Goal: Task Accomplishment & Management: Use online tool/utility

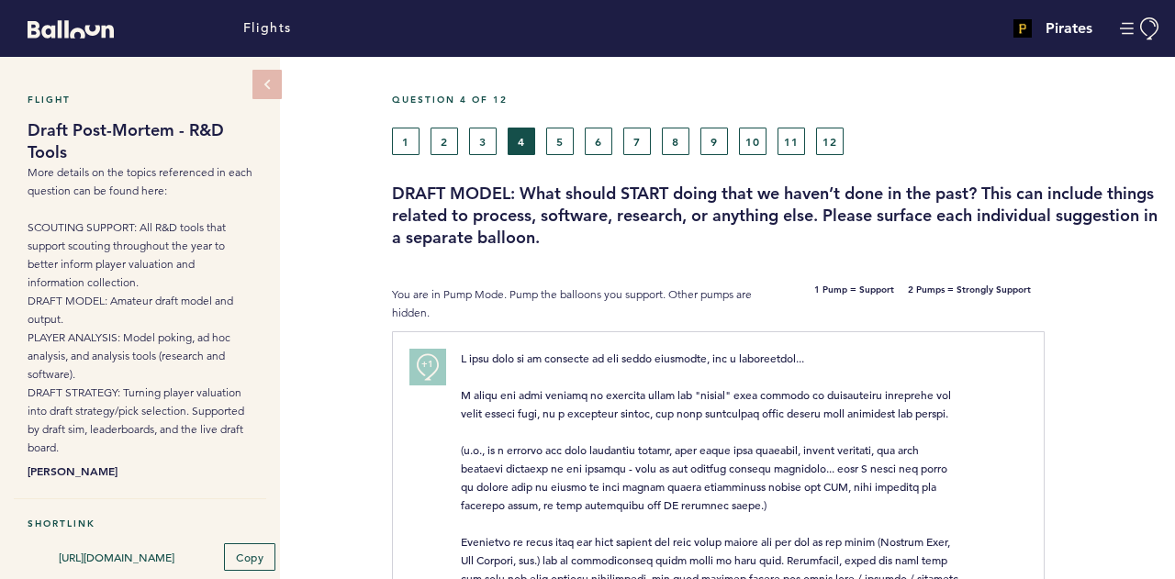
scroll to position [1227, 0]
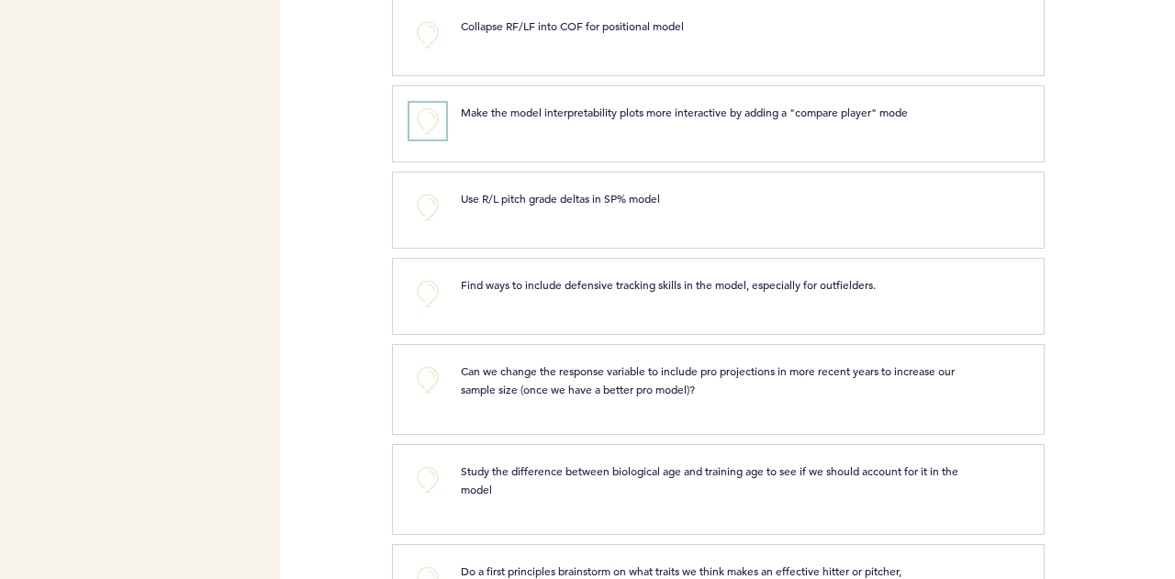
click at [416, 124] on button "+0" at bounding box center [427, 121] width 37 height 37
click at [422, 203] on button "+0" at bounding box center [427, 207] width 37 height 37
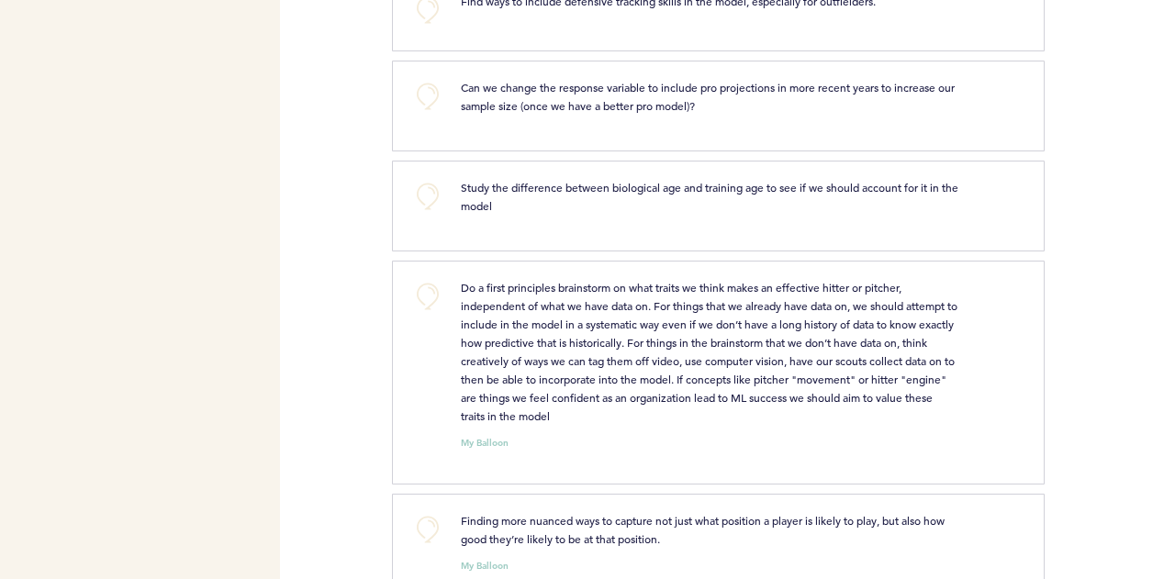
scroll to position [1509, 0]
click at [419, 98] on button "+0" at bounding box center [427, 97] width 37 height 37
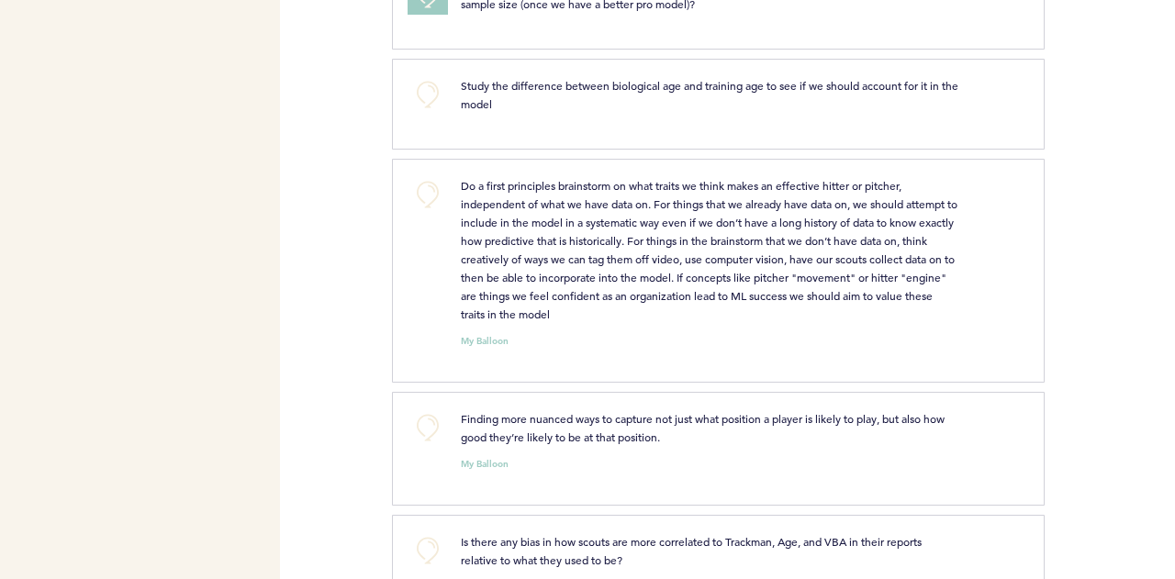
scroll to position [1667, 0]
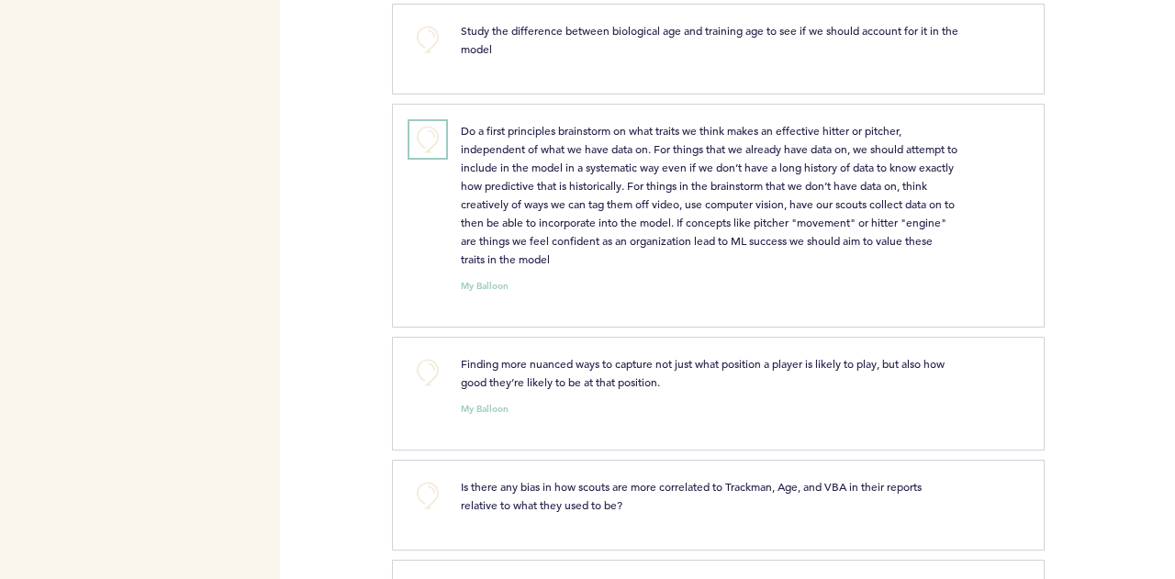
click at [429, 129] on button "+0" at bounding box center [427, 139] width 37 height 37
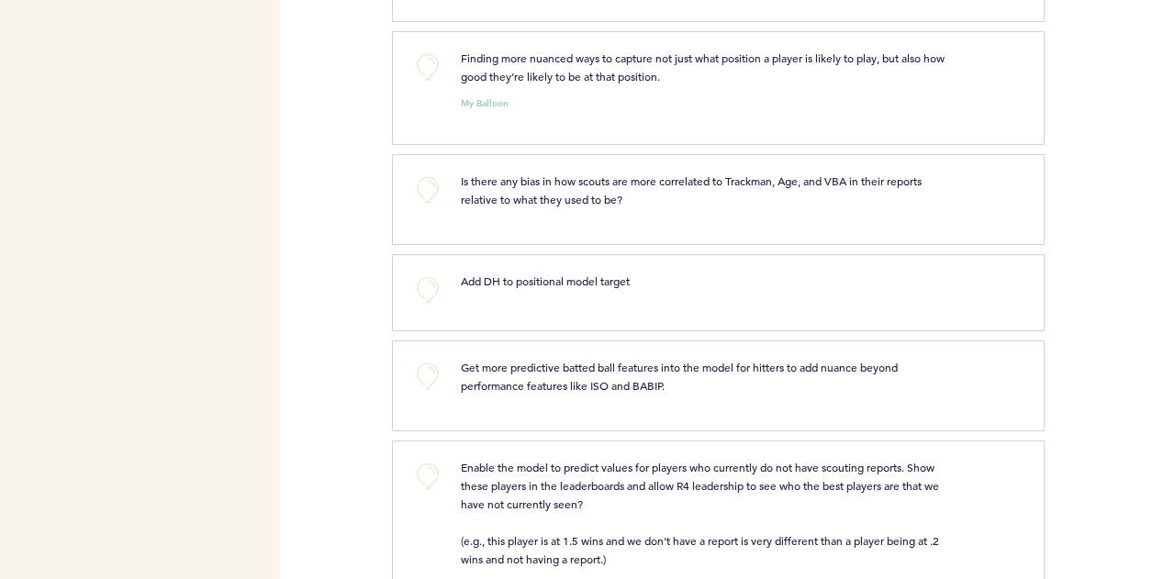
scroll to position [1974, 0]
click at [428, 67] on button "+0" at bounding box center [427, 66] width 37 height 37
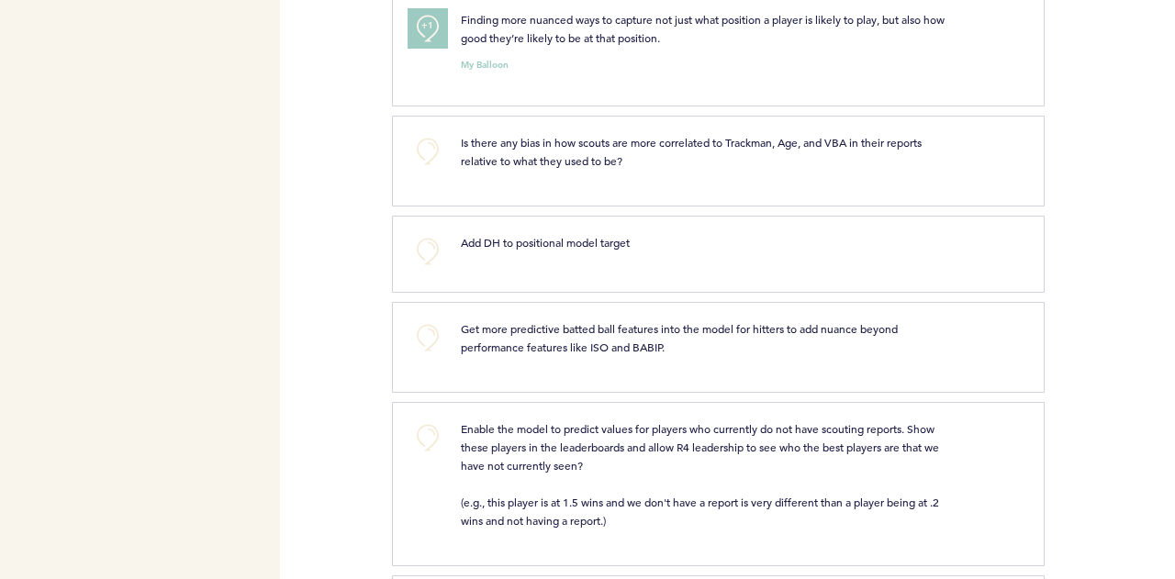
scroll to position [2016, 0]
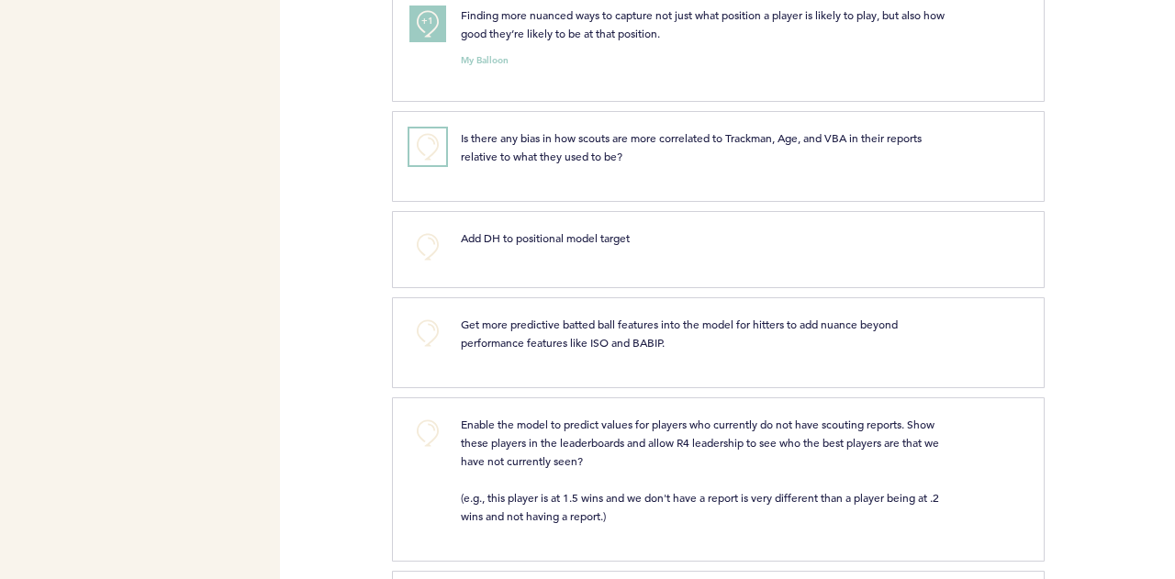
click at [426, 134] on button "+0" at bounding box center [427, 146] width 37 height 37
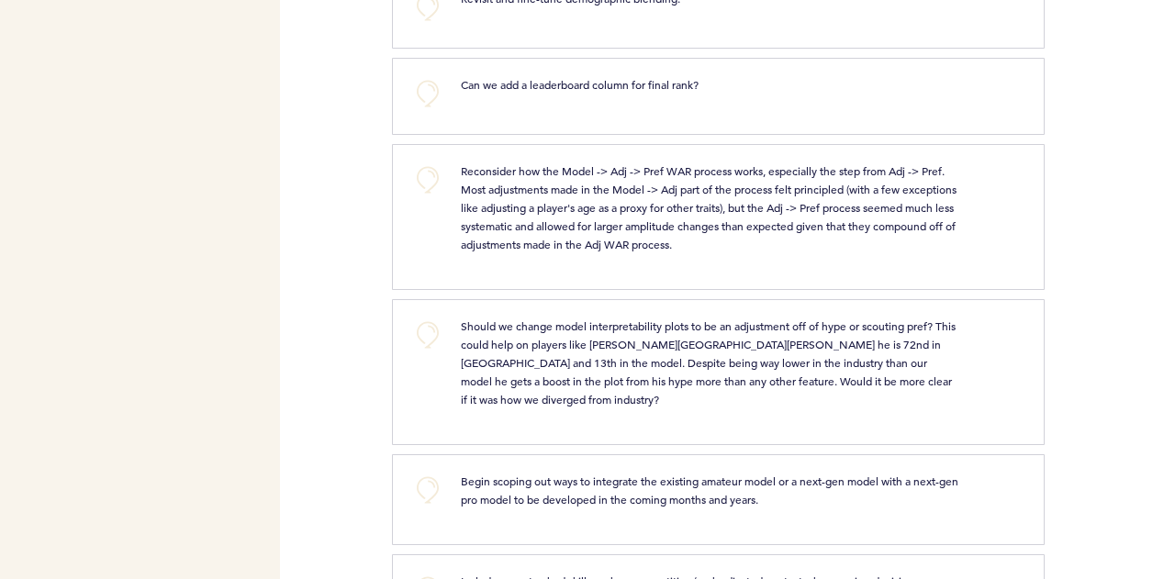
scroll to position [3039, 0]
click at [431, 161] on button "+0" at bounding box center [427, 179] width 37 height 37
click at [431, 167] on span "+1" at bounding box center [427, 176] width 13 height 18
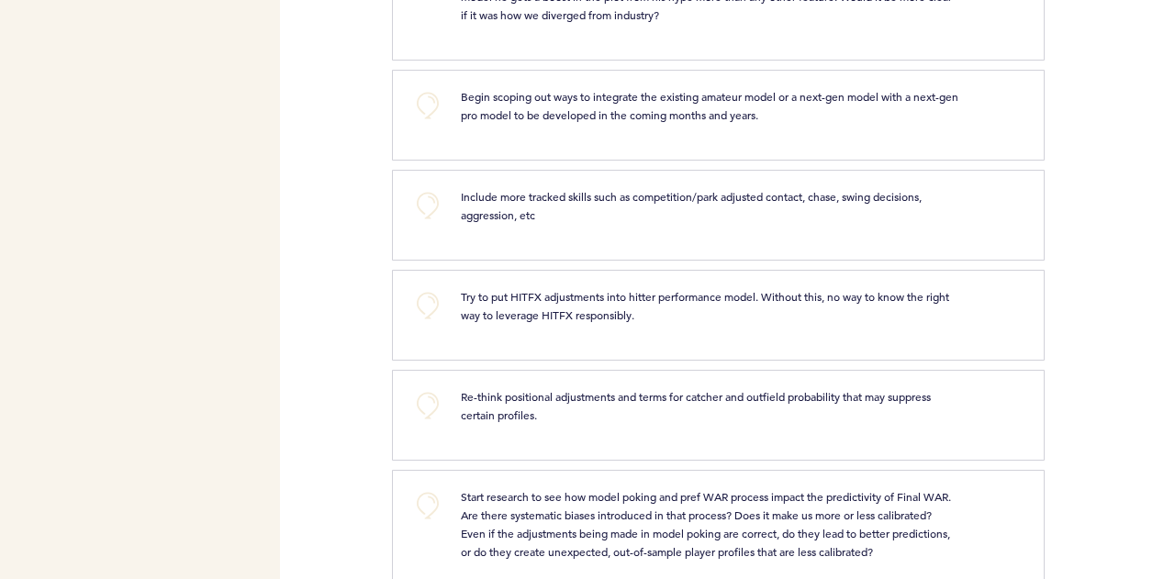
scroll to position [3377, 0]
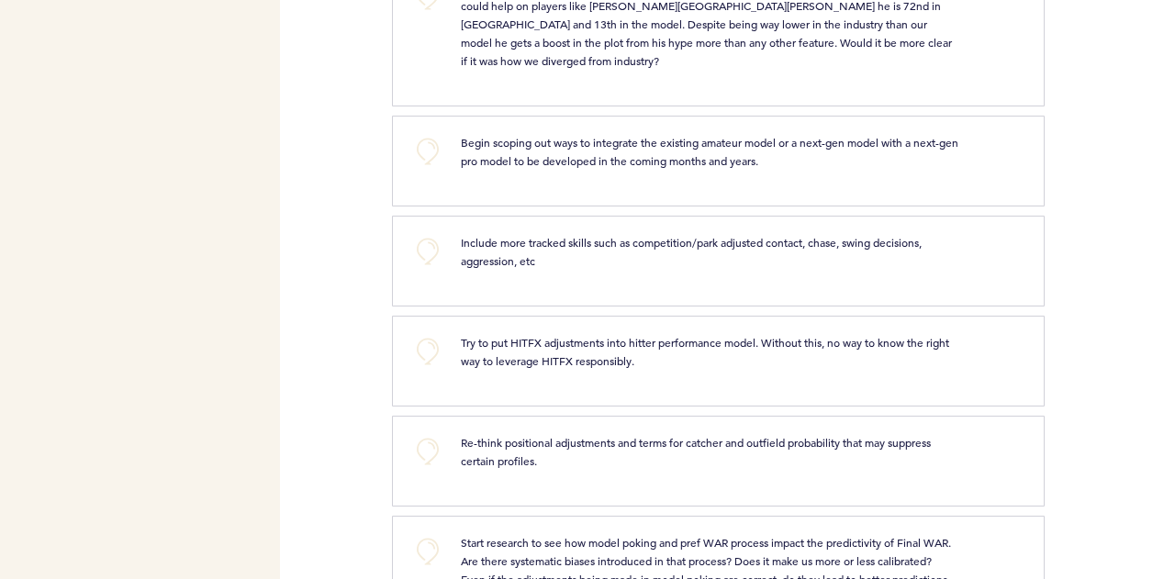
click at [695, 161] on div "+0 Begin scoping out ways to integrate the existing amateur model or a next-gen…" at bounding box center [718, 161] width 652 height 91
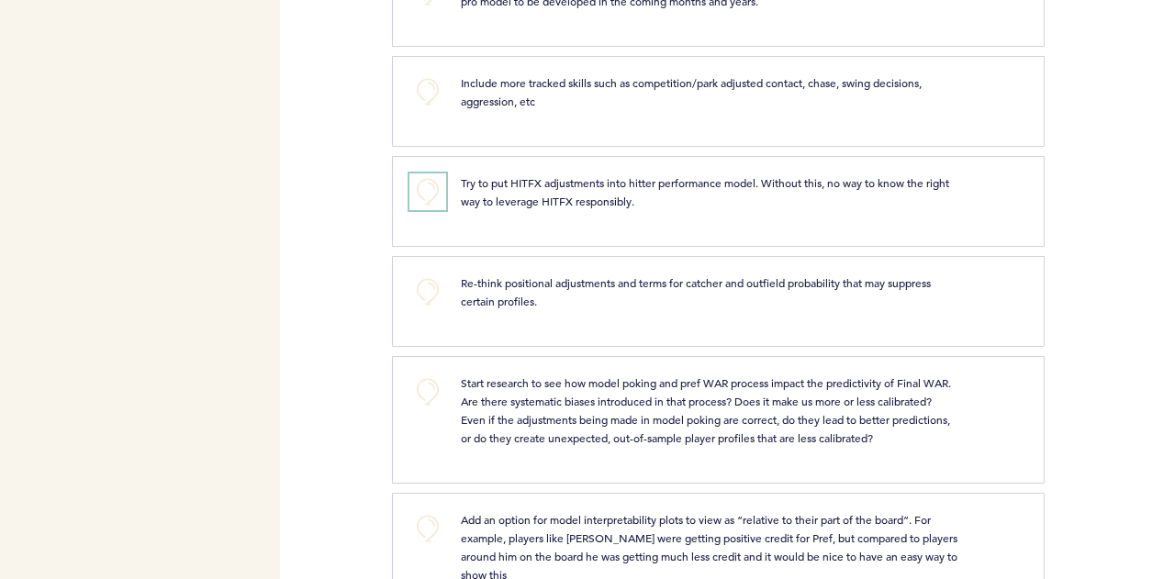
click at [439, 173] on button "+0" at bounding box center [427, 191] width 37 height 37
click at [439, 173] on button "+1" at bounding box center [427, 191] width 37 height 37
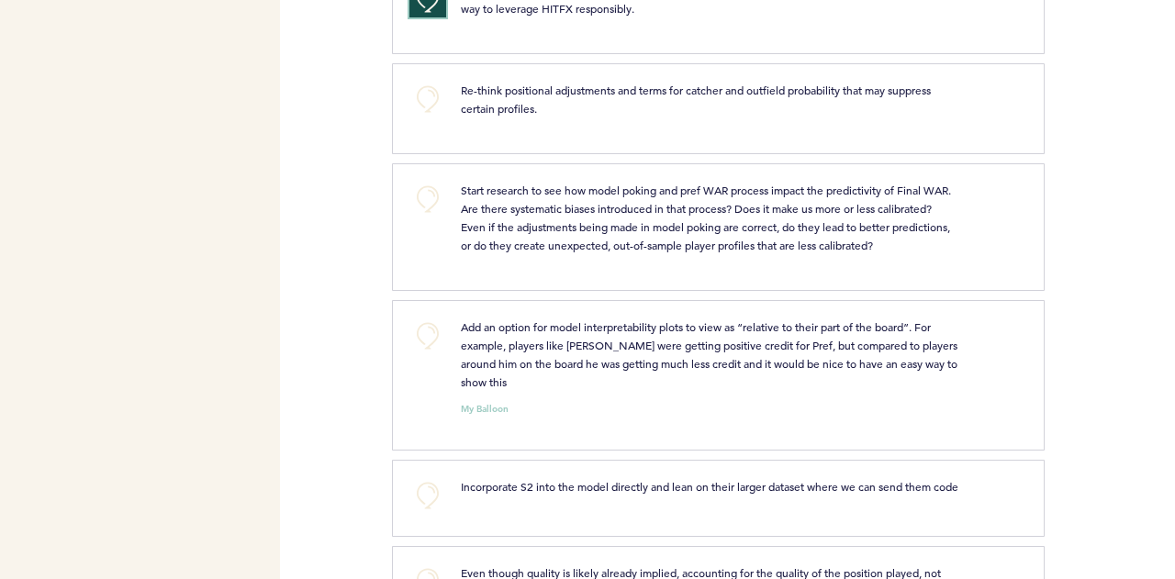
scroll to position [3685, 0]
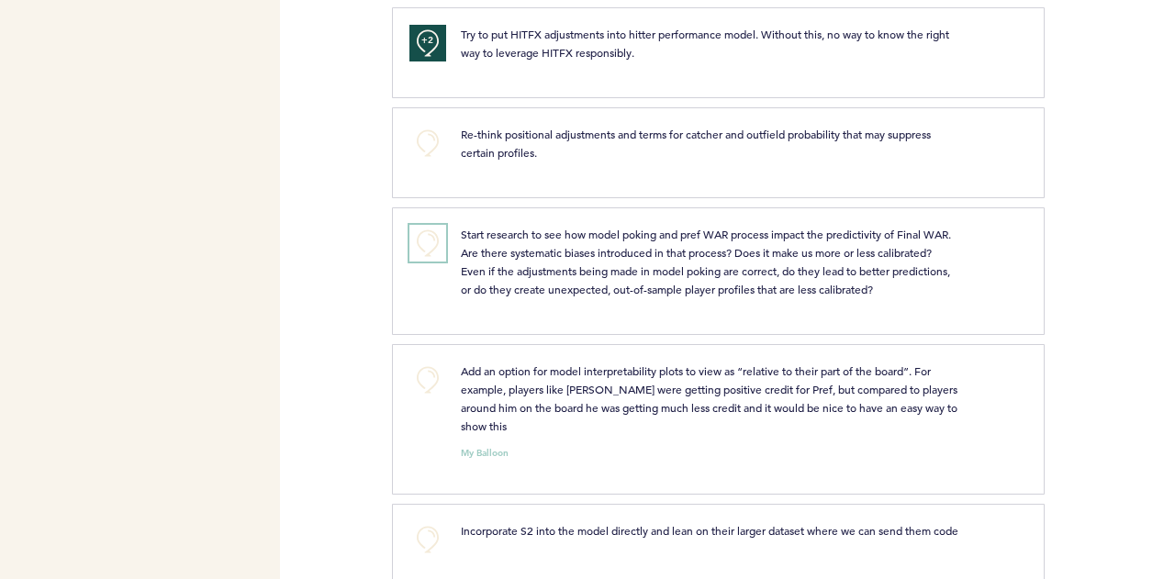
click at [426, 225] on button "+0" at bounding box center [427, 243] width 37 height 37
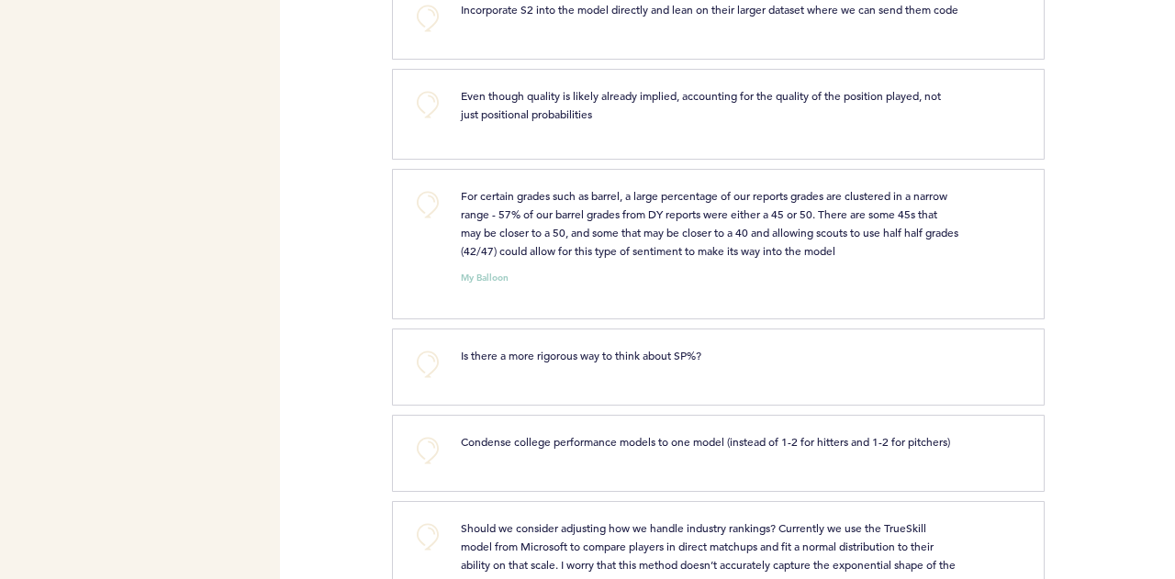
scroll to position [4207, 0]
click at [425, 93] on button "+0" at bounding box center [427, 103] width 37 height 37
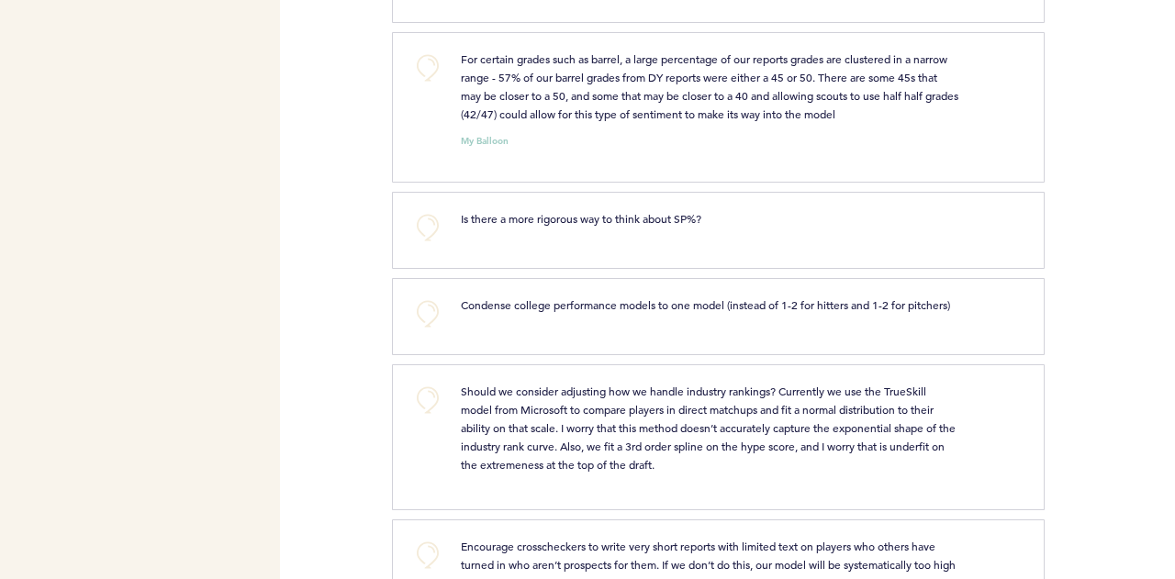
scroll to position [4344, 0]
click at [426, 49] on button "+0" at bounding box center [427, 67] width 37 height 37
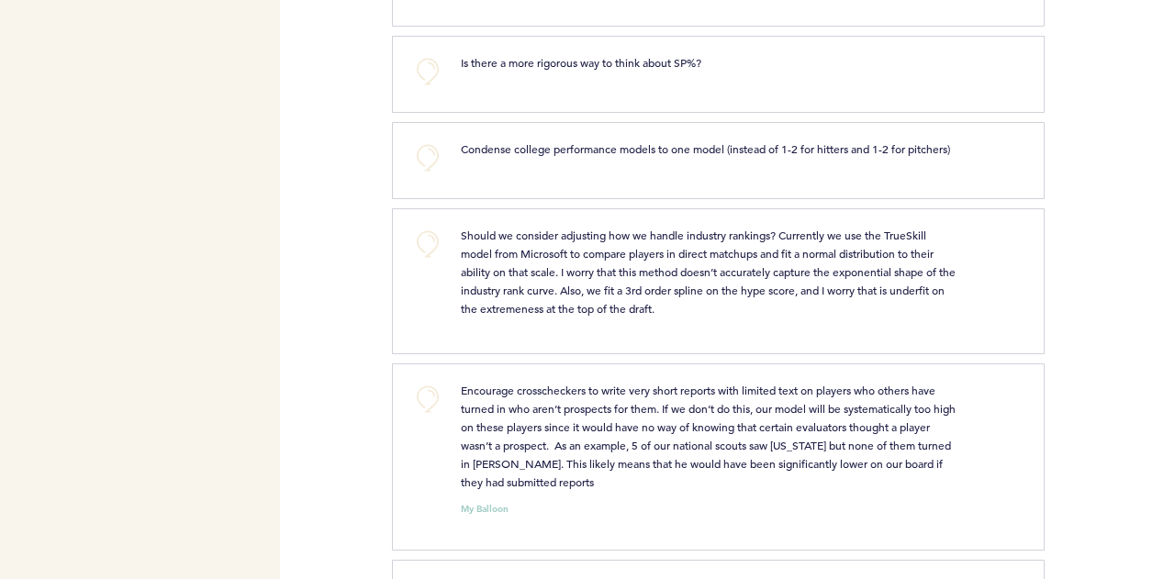
scroll to position [4603, 0]
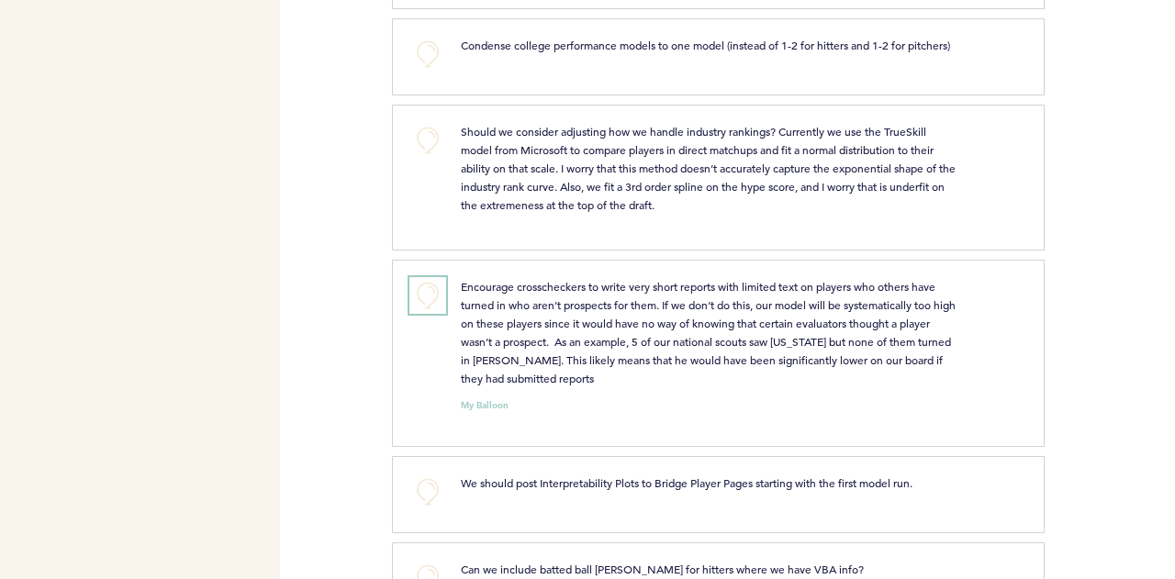
click at [434, 277] on button "+0" at bounding box center [427, 295] width 37 height 37
click at [418, 122] on button "+0" at bounding box center [427, 140] width 37 height 37
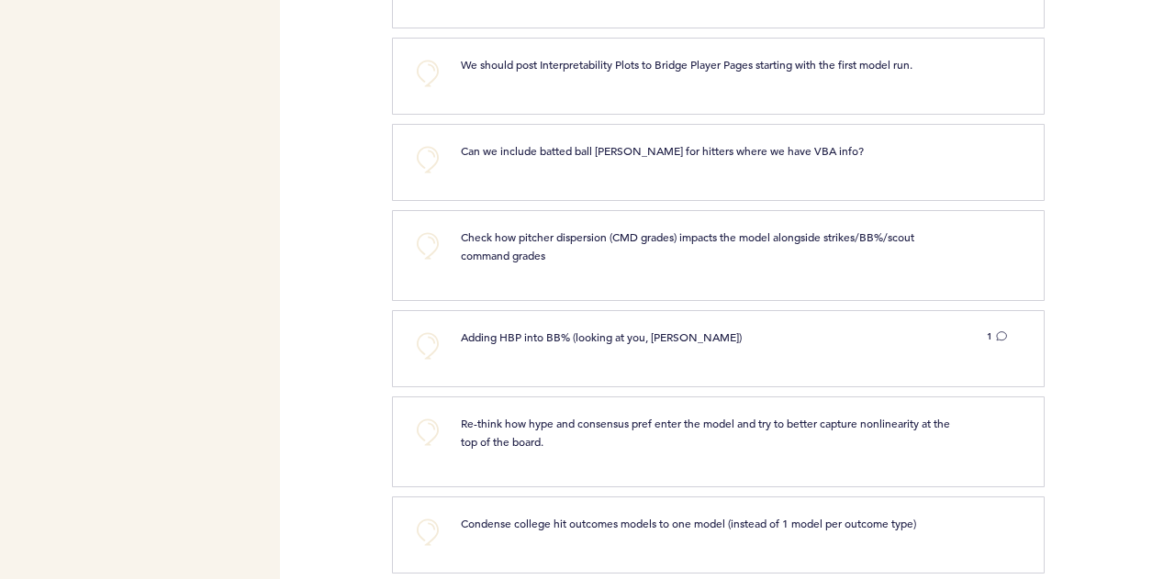
scroll to position [5022, 0]
click at [1005, 329] on icon at bounding box center [1001, 334] width 11 height 11
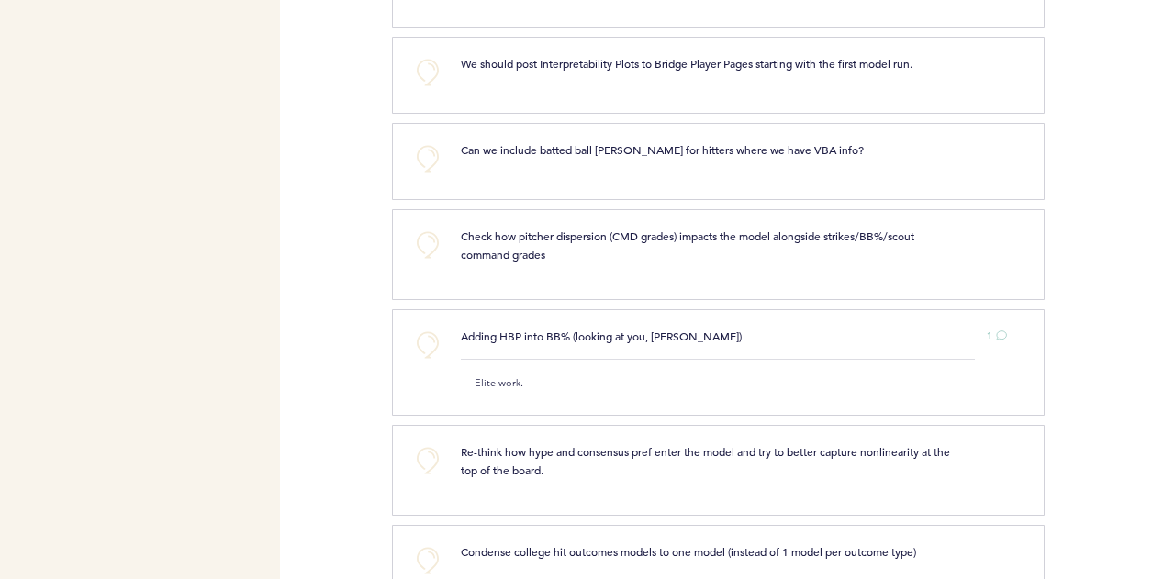
click at [729, 362] on div "+0 Adding HBP into BB% (looking at you, [PERSON_NAME]) 1 Elite work. clear subm…" at bounding box center [718, 362] width 652 height 106
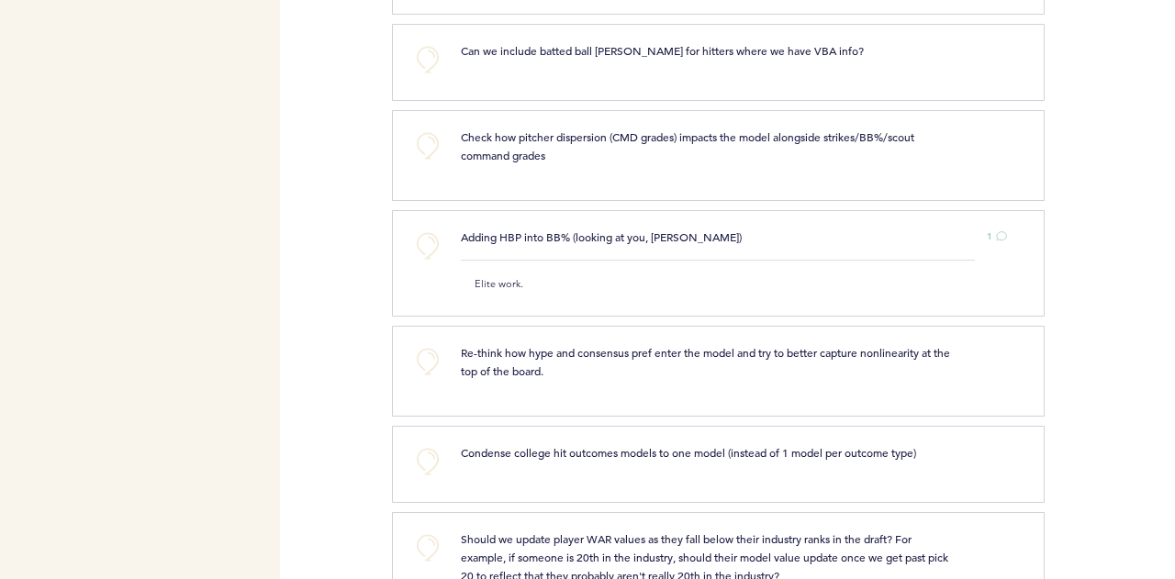
scroll to position [5157, 0]
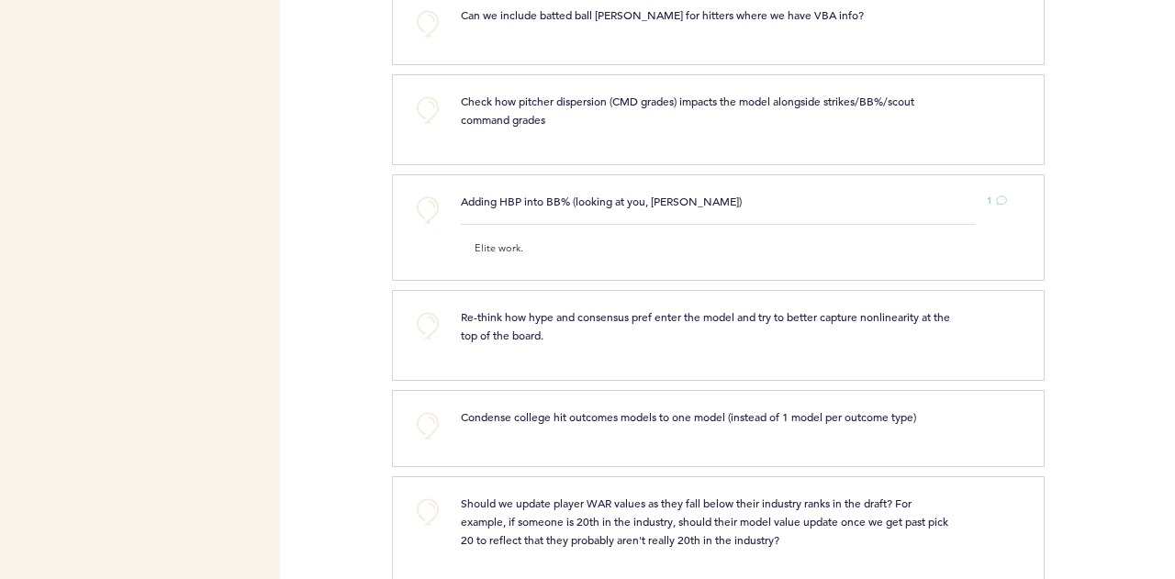
click at [962, 407] on div "Condense college hit outcomes models to one model (instead of 1 model per outco…" at bounding box center [709, 416] width 525 height 18
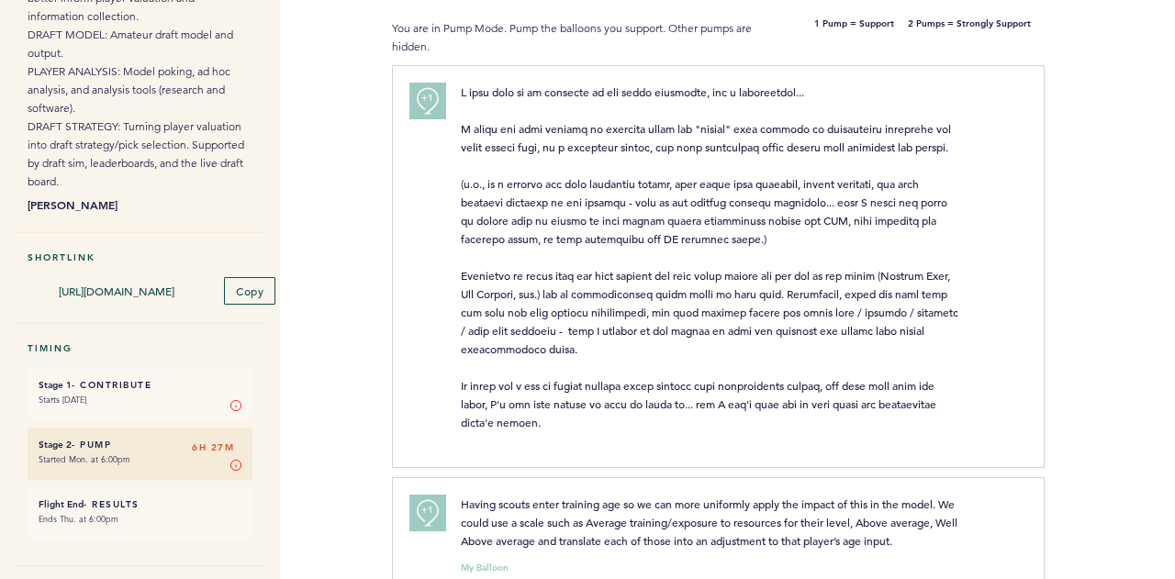
scroll to position [0, 0]
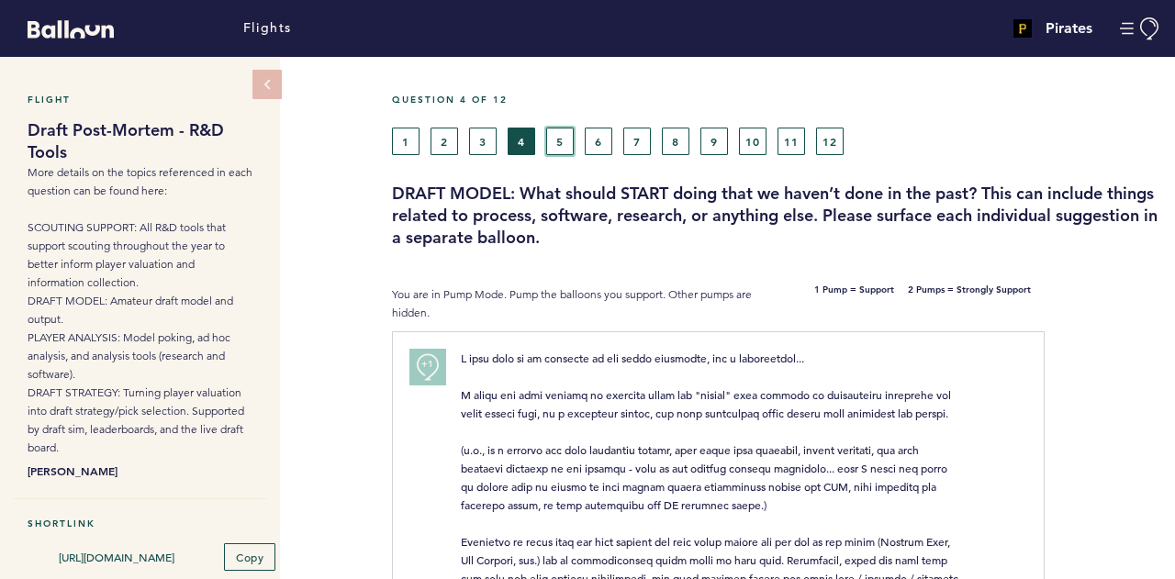
click at [552, 142] on button "5" at bounding box center [560, 142] width 28 height 28
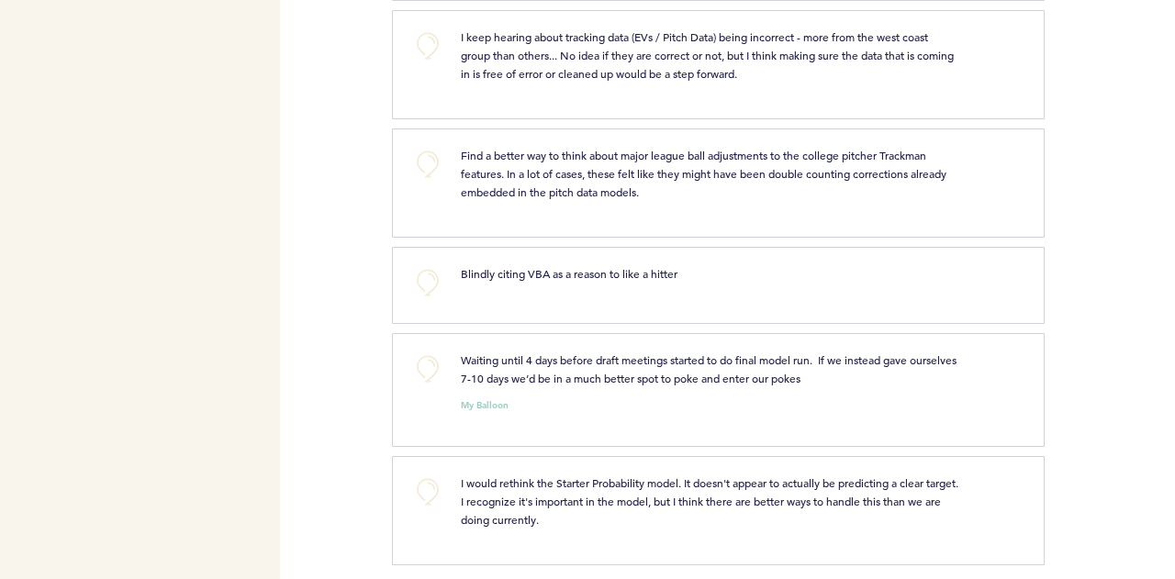
scroll to position [1657, 0]
click at [431, 484] on button "+0" at bounding box center [427, 490] width 37 height 37
click at [431, 362] on button "+0" at bounding box center [427, 367] width 37 height 37
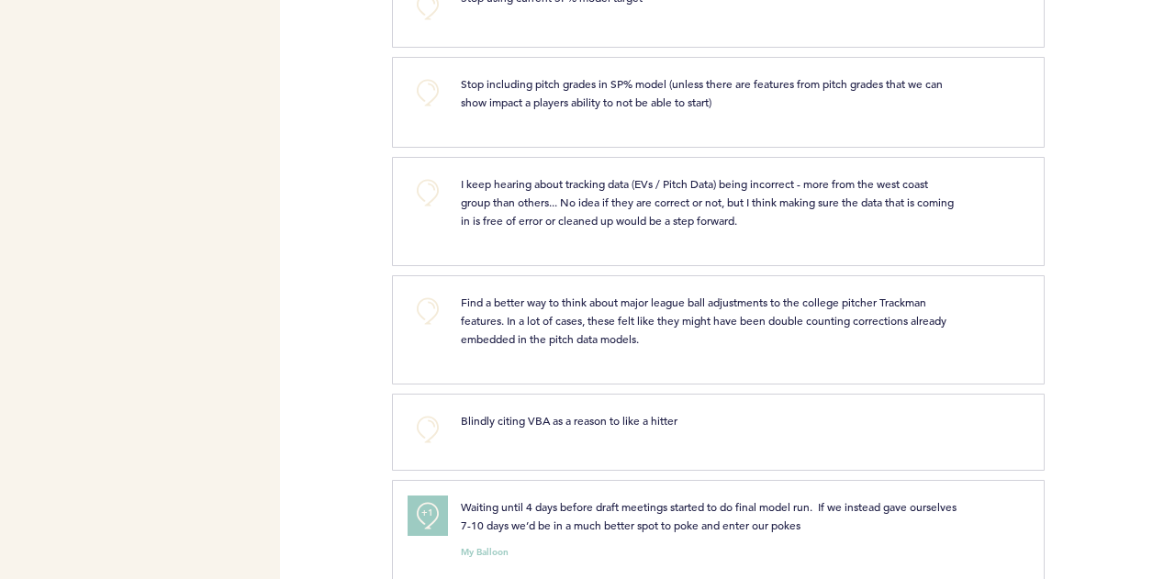
scroll to position [1509, 0]
click at [425, 304] on button "+0" at bounding box center [427, 311] width 37 height 37
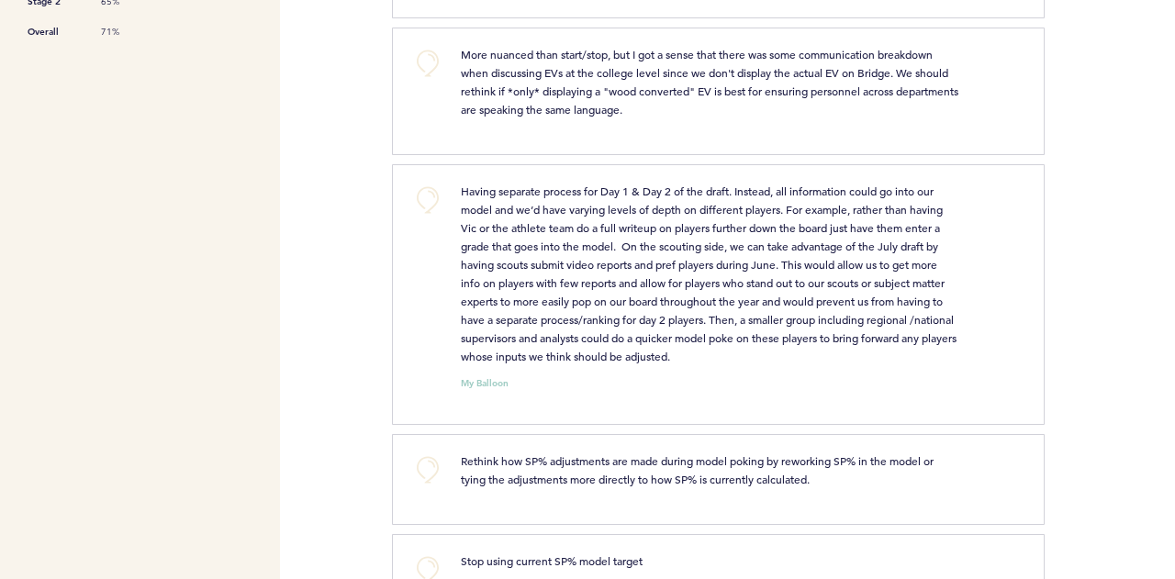
scroll to position [870, 0]
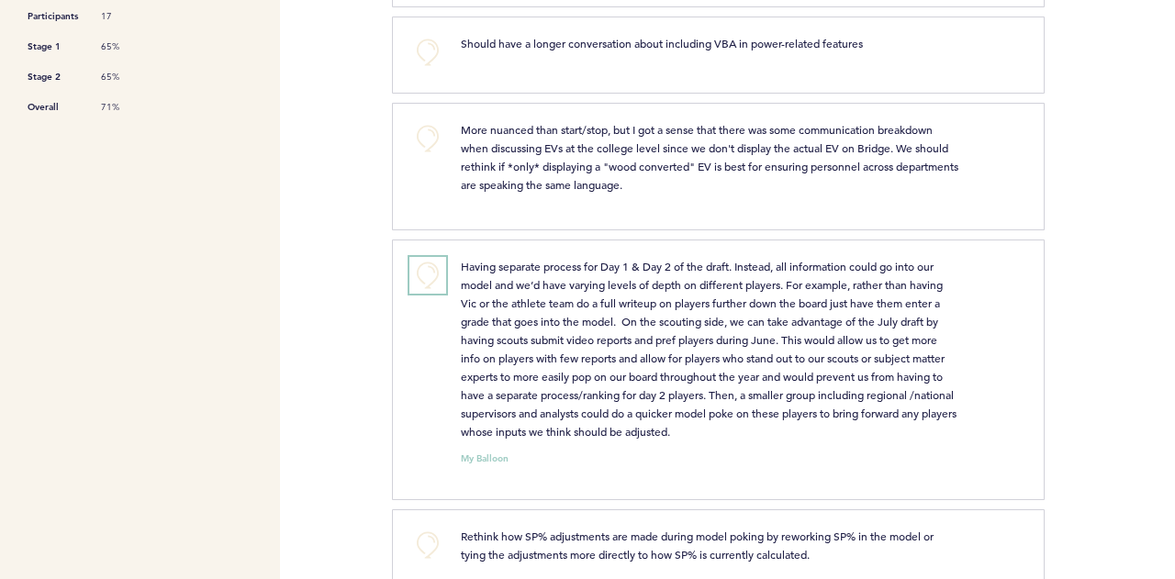
click at [425, 262] on button "+0" at bounding box center [427, 275] width 37 height 37
click at [425, 263] on span "+1" at bounding box center [427, 272] width 13 height 18
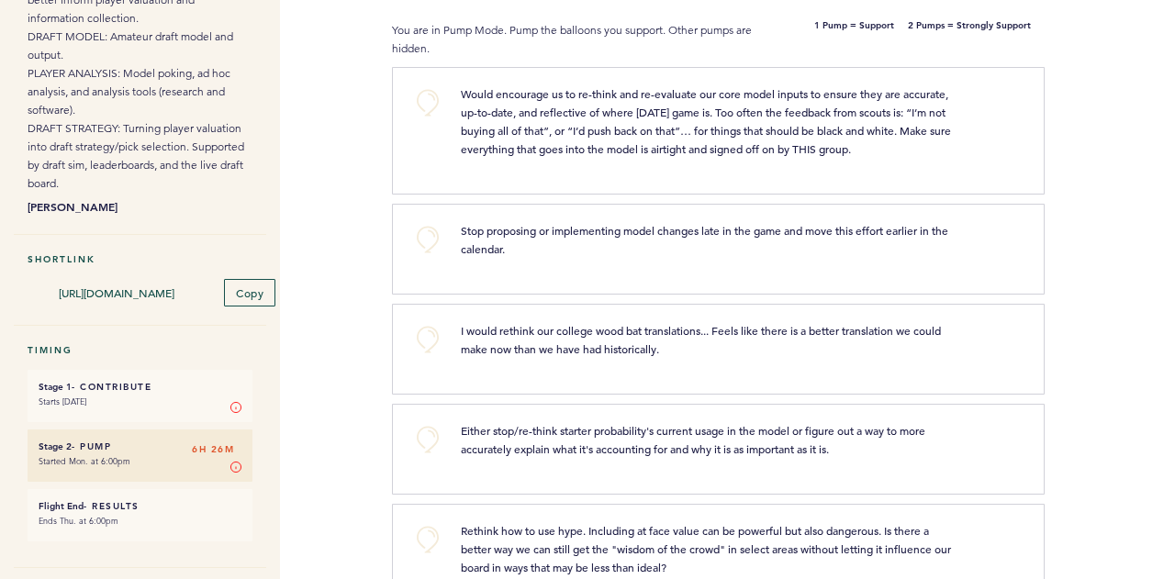
scroll to position [257, 0]
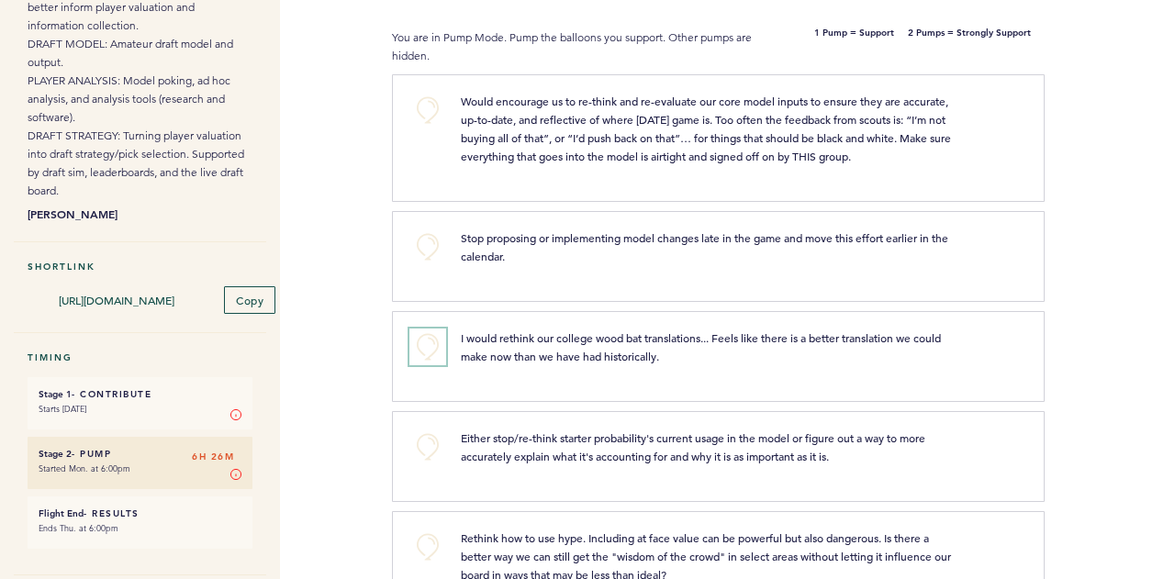
click at [430, 337] on button "+0" at bounding box center [427, 346] width 37 height 37
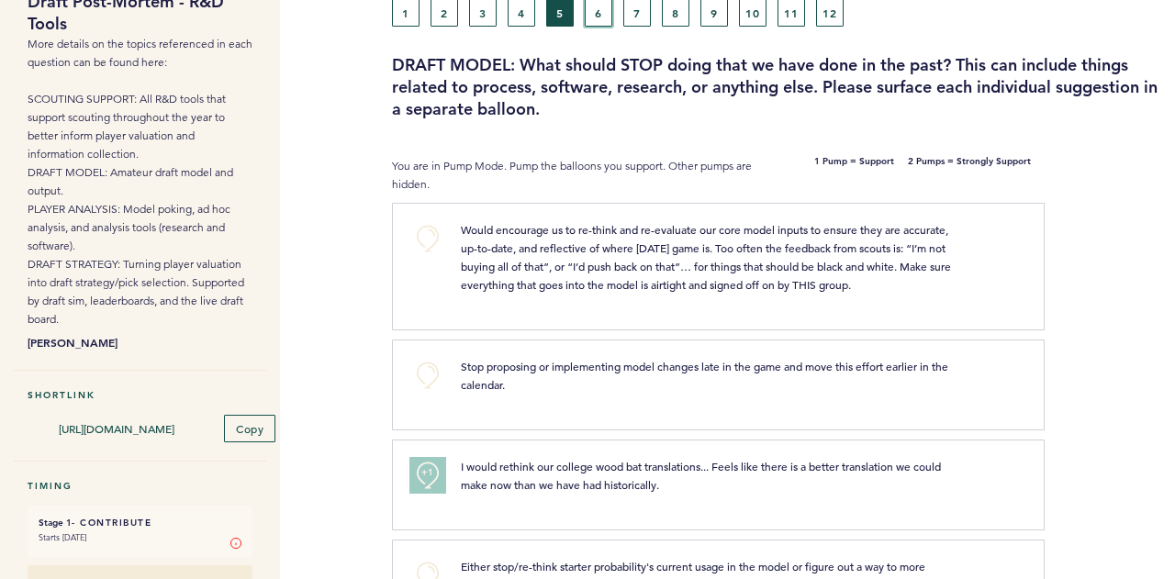
click at [606, 16] on button "6" at bounding box center [599, 13] width 28 height 28
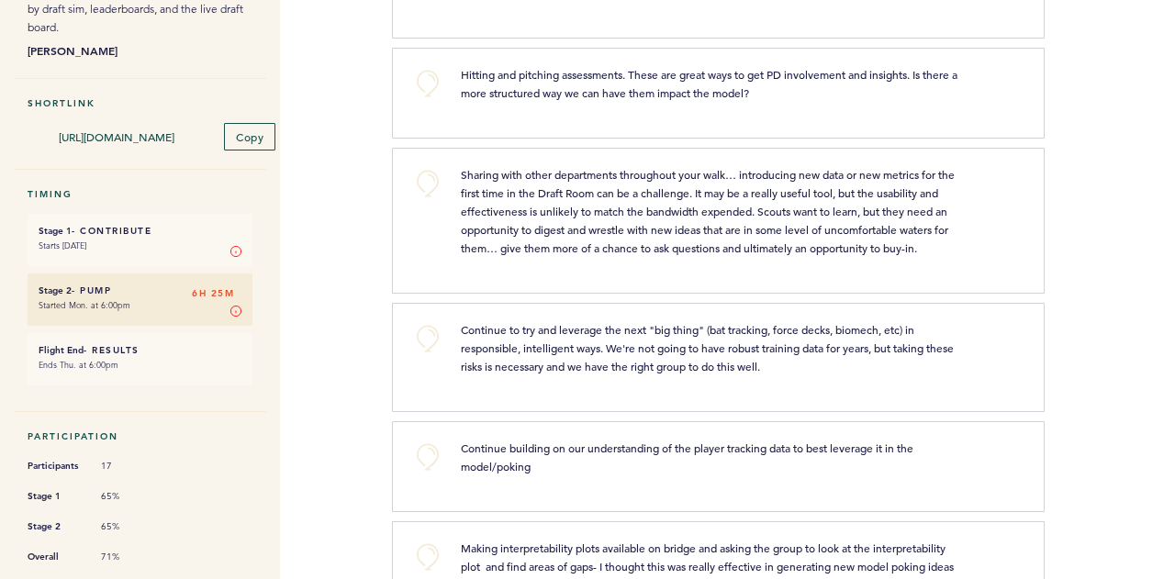
scroll to position [430, 0]
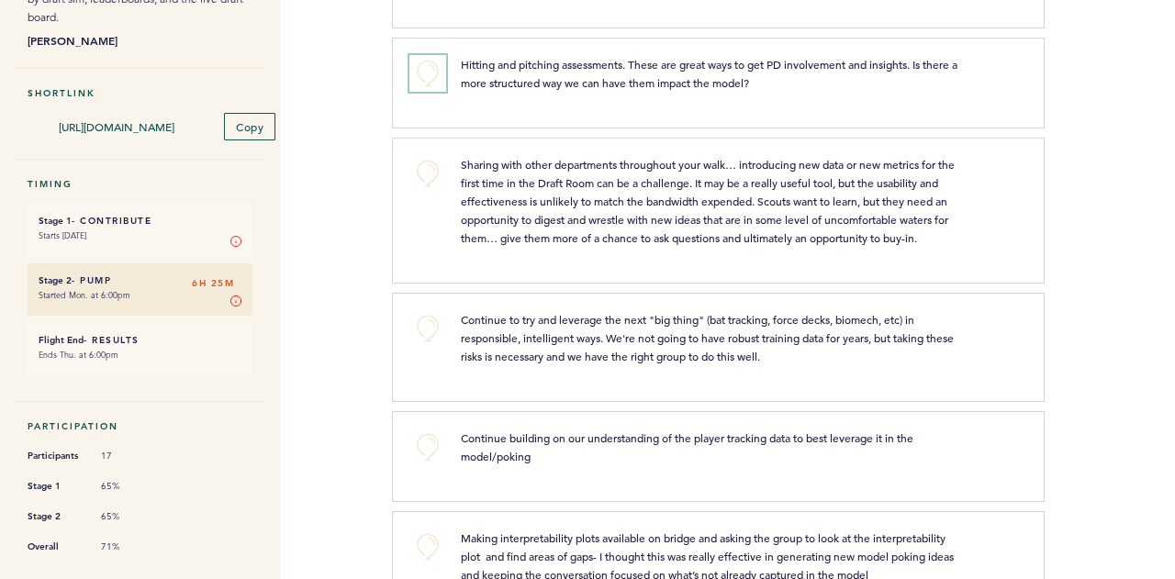
click at [426, 72] on button "+0" at bounding box center [427, 73] width 37 height 37
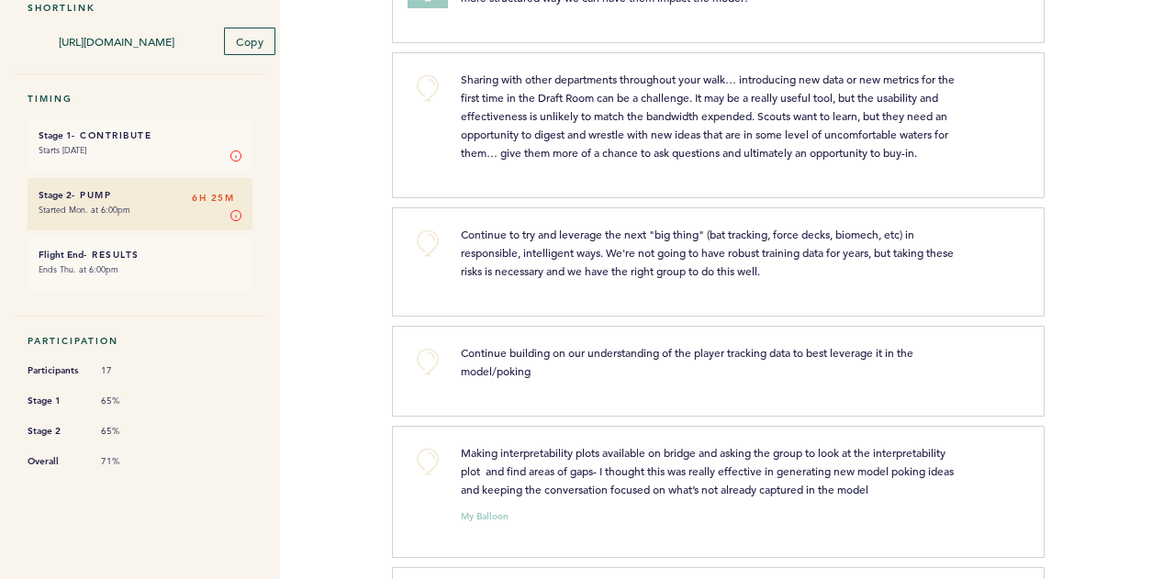
scroll to position [517, 0]
click at [425, 249] on button "+0" at bounding box center [427, 242] width 37 height 37
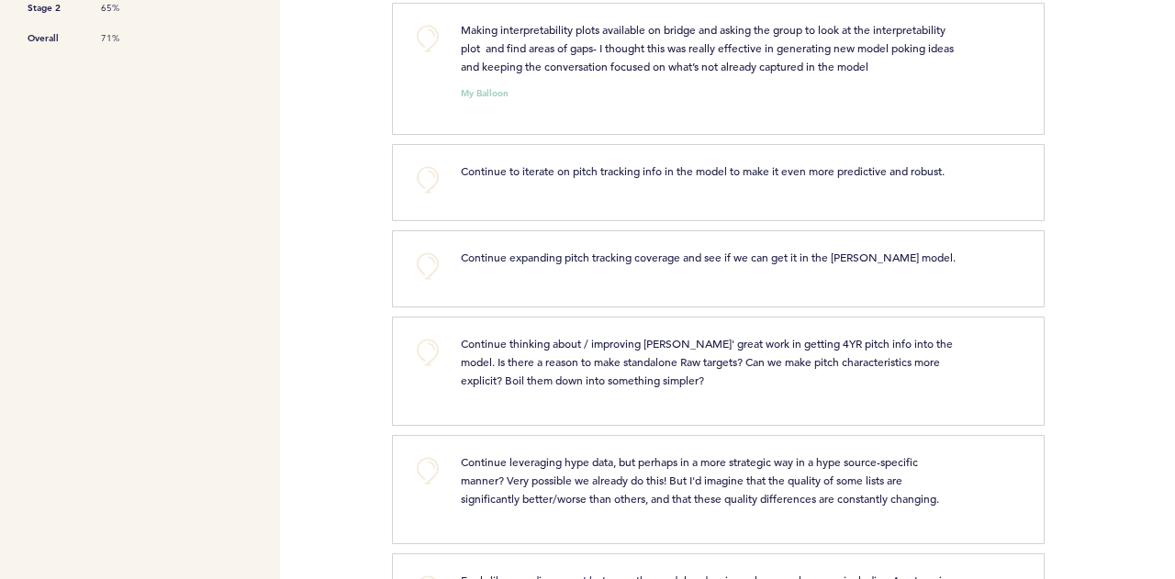
scroll to position [940, 0]
click at [428, 284] on button "+0" at bounding box center [427, 265] width 37 height 37
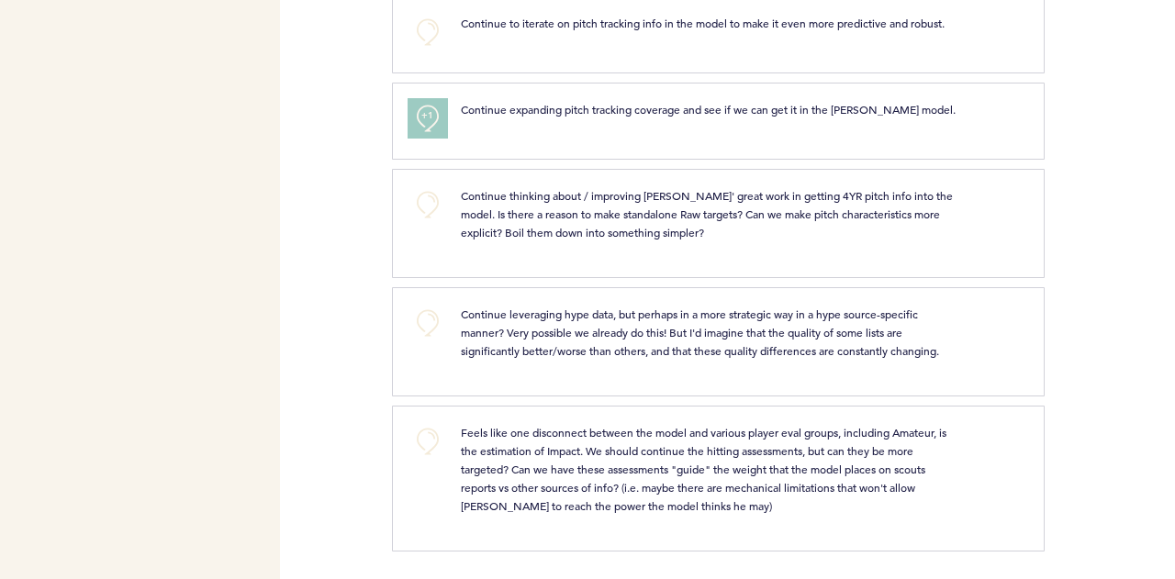
scroll to position [0, 0]
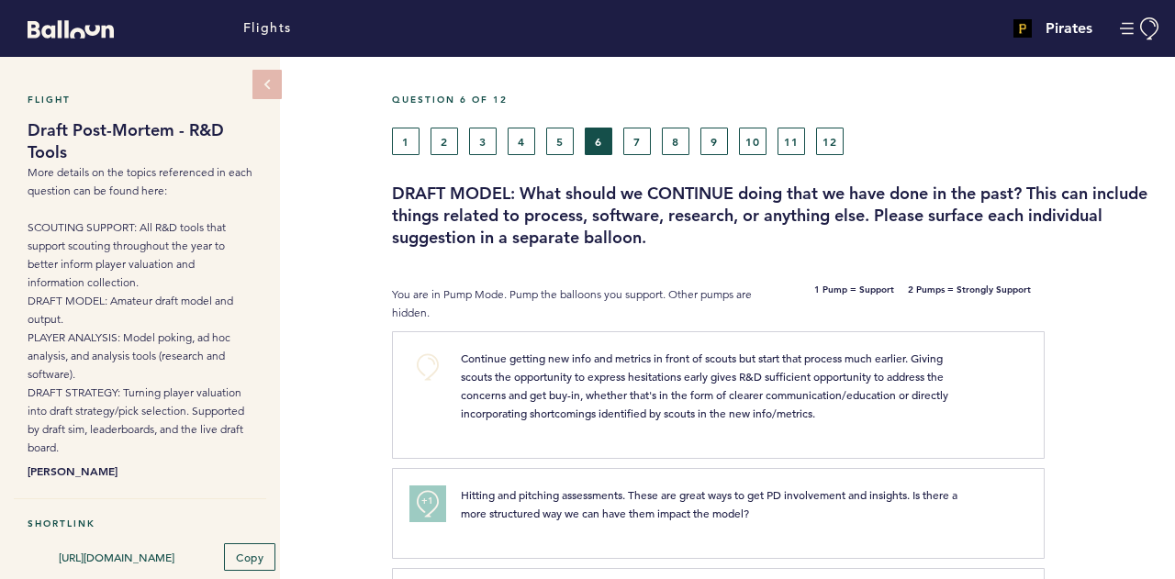
click at [634, 155] on div "Question 6 of 12 1 2 3 4 5 6 7 8 9 10 11 12 DRAFT MODEL: What should we CONTINU…" at bounding box center [783, 171] width 783 height 155
click at [635, 153] on button "7" at bounding box center [637, 142] width 28 height 28
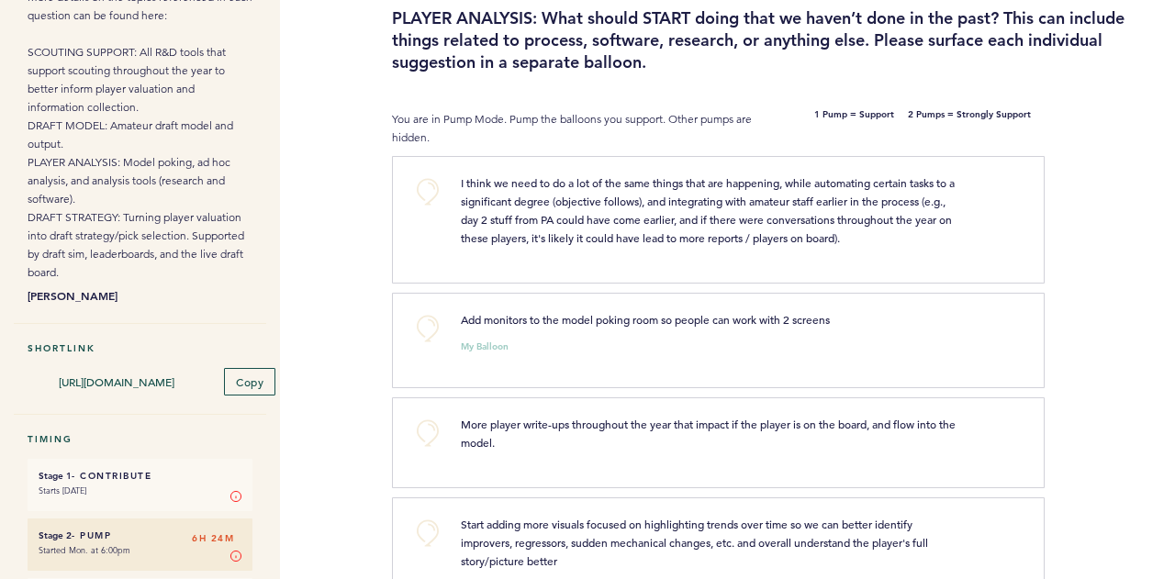
scroll to position [176, 0]
click at [436, 184] on button "+0" at bounding box center [427, 191] width 37 height 37
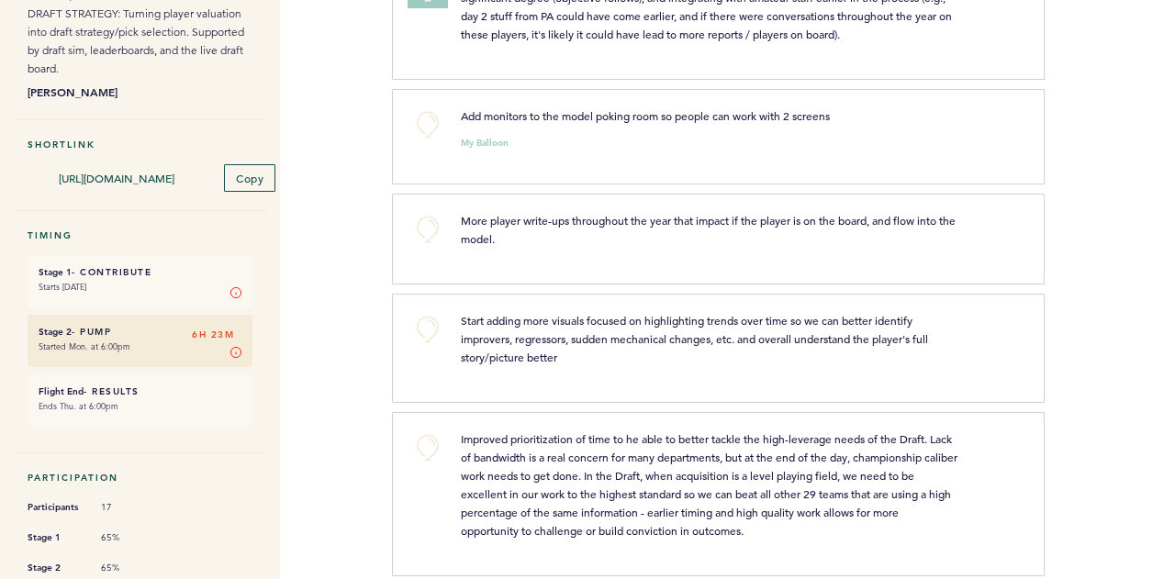
scroll to position [380, 0]
click at [420, 122] on button "+0" at bounding box center [427, 124] width 37 height 37
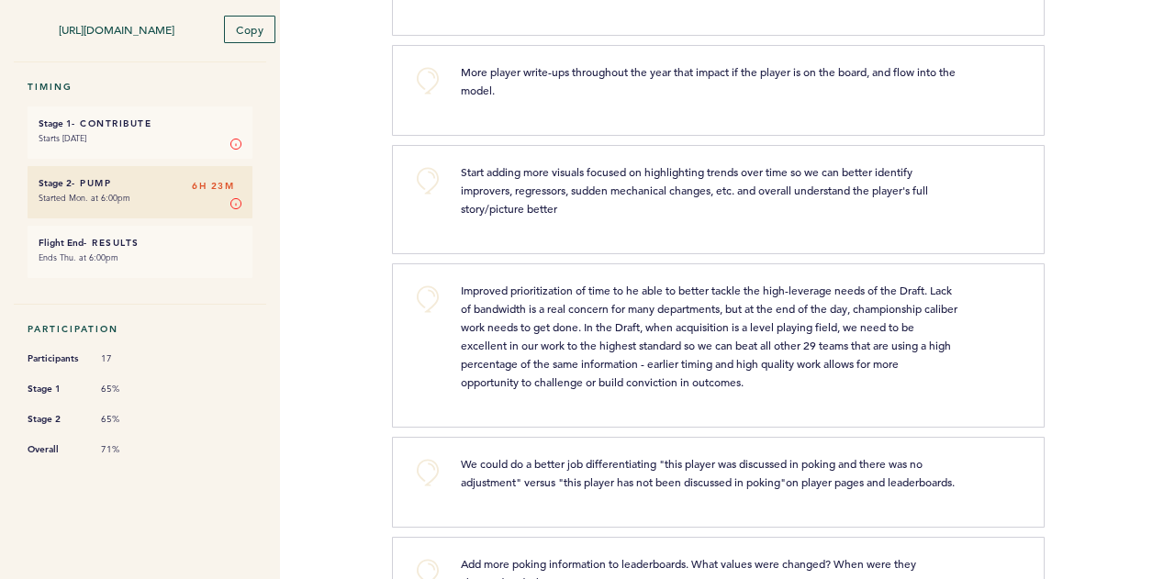
scroll to position [545, 0]
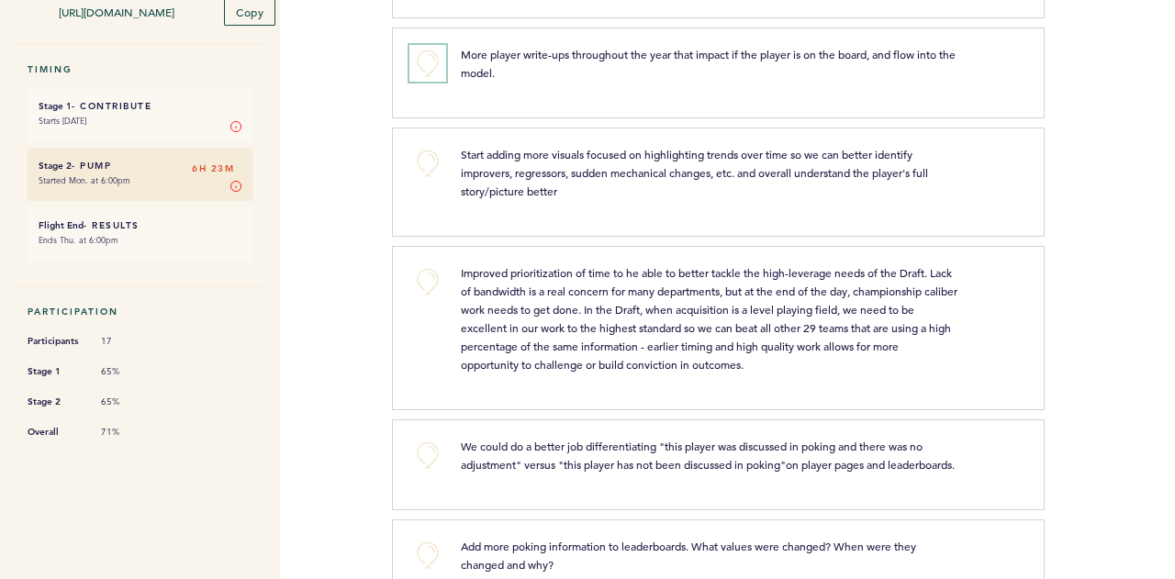
click at [429, 58] on button "+0" at bounding box center [427, 63] width 37 height 37
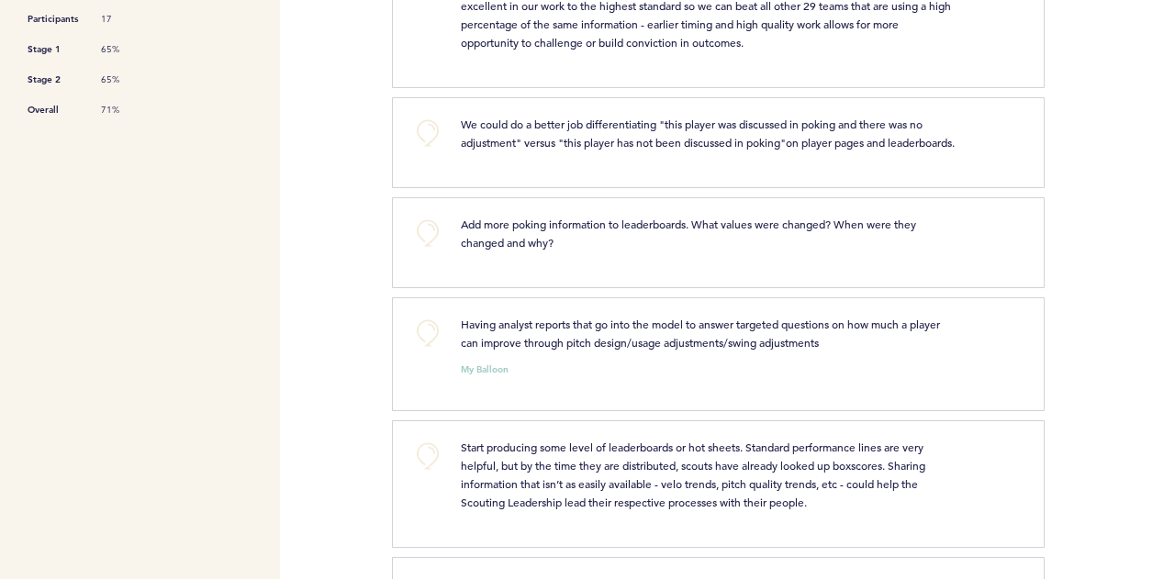
scroll to position [862, 0]
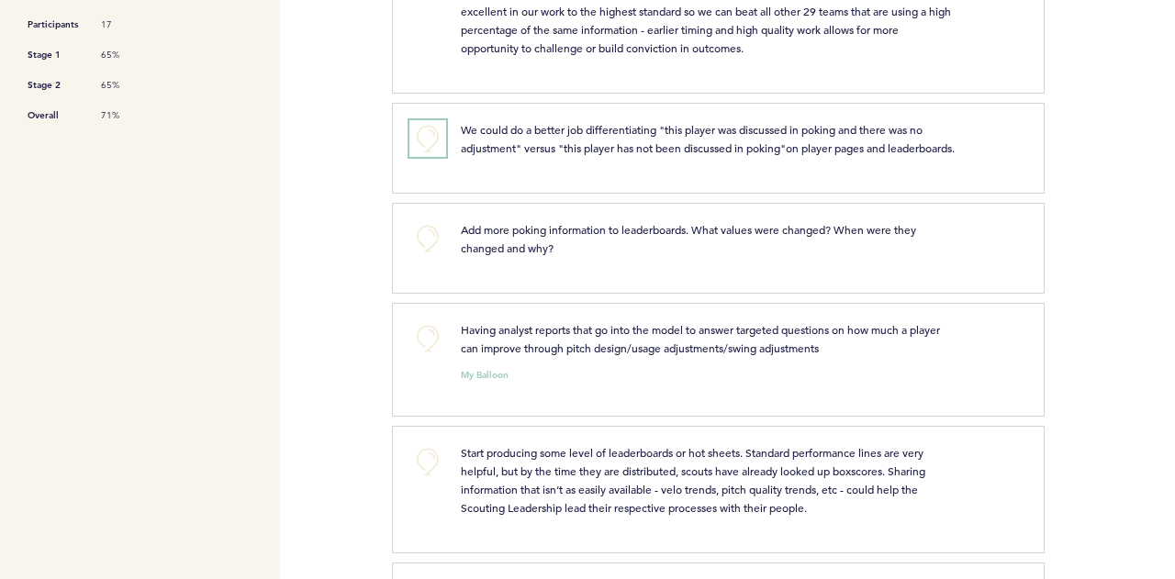
click at [431, 137] on button "+0" at bounding box center [427, 138] width 37 height 37
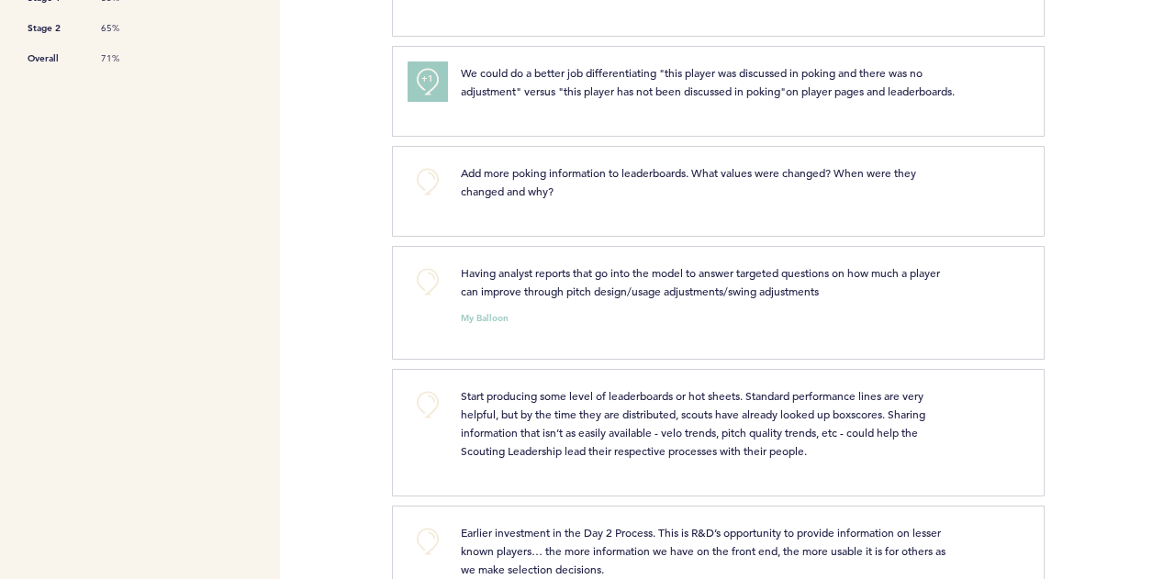
scroll to position [920, 0]
click at [938, 98] on p "We could do a better job differentiating "this player was discussed in poking a…" at bounding box center [709, 79] width 497 height 37
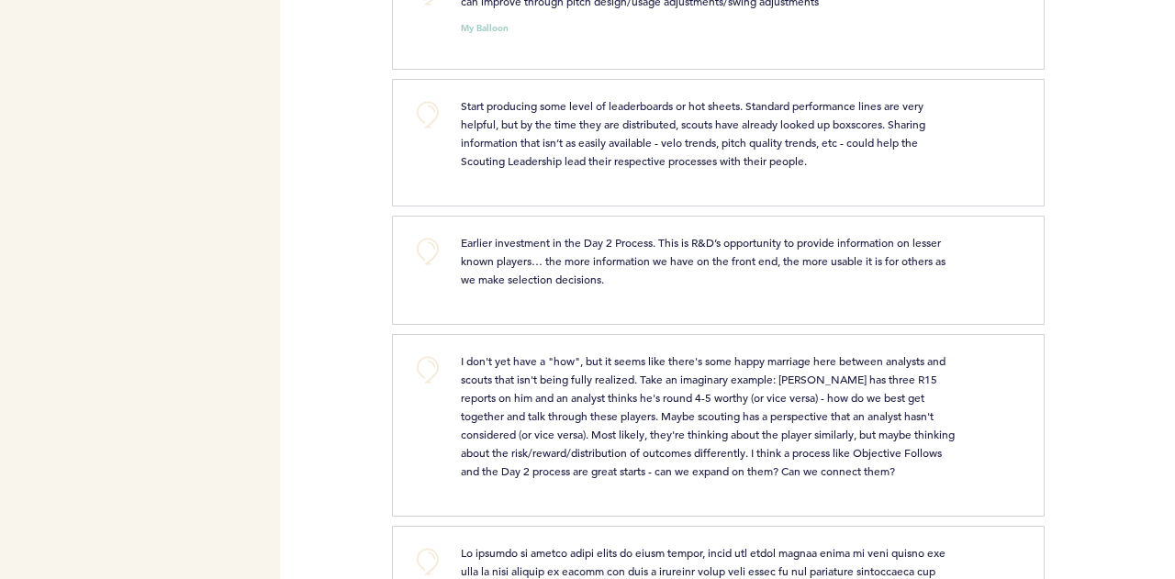
scroll to position [1209, 0]
click at [438, 126] on button "+0" at bounding box center [427, 113] width 37 height 37
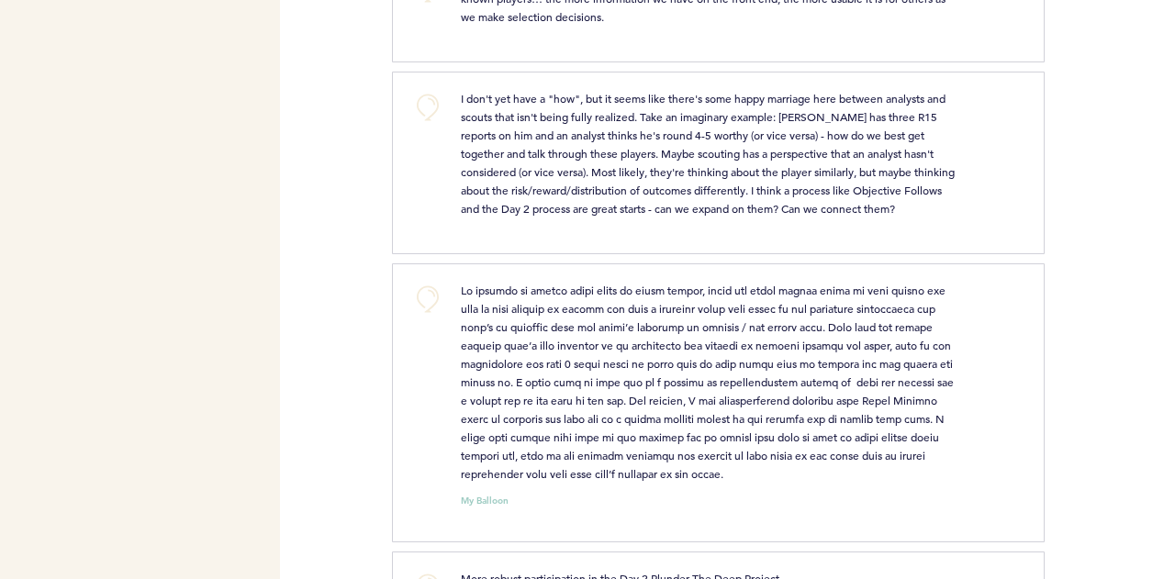
scroll to position [1475, 0]
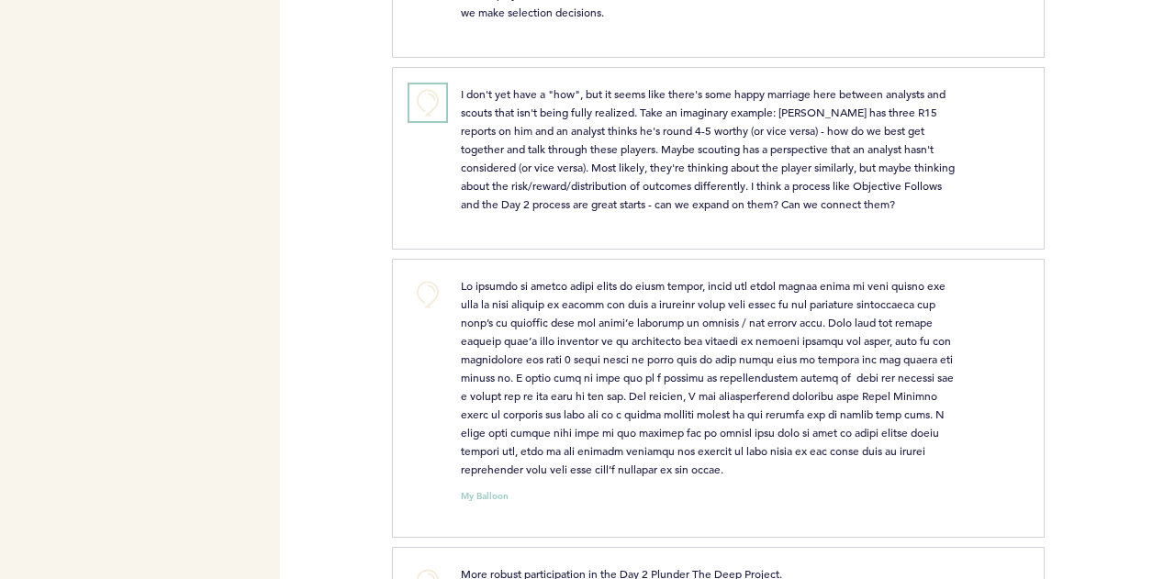
click at [435, 112] on button "+0" at bounding box center [427, 102] width 37 height 37
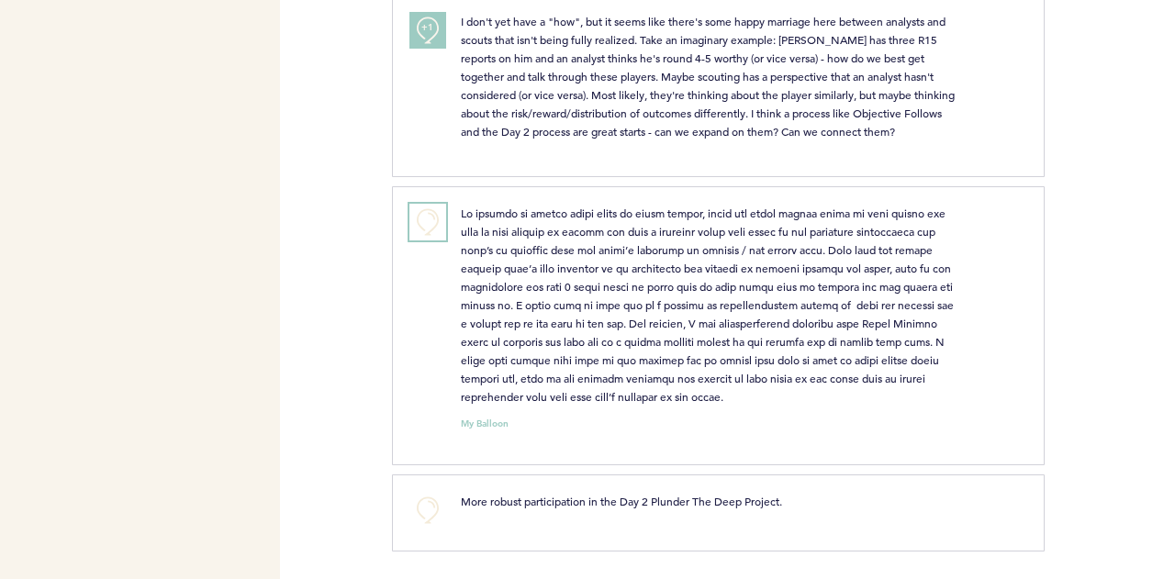
click at [427, 218] on button "+0" at bounding box center [427, 222] width 37 height 37
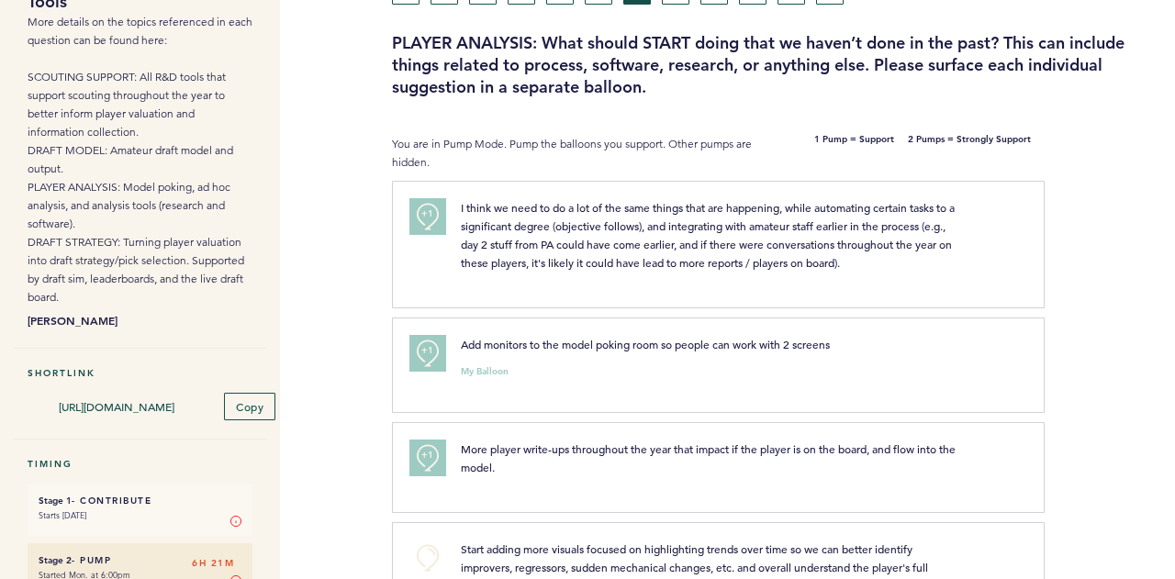
scroll to position [0, 0]
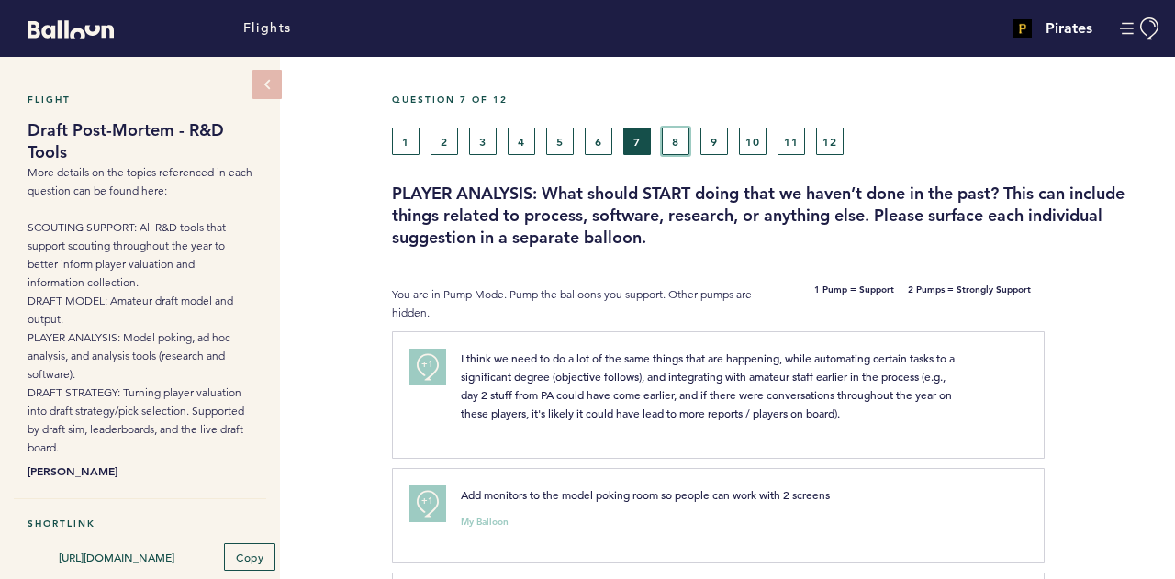
click at [673, 137] on button "8" at bounding box center [676, 142] width 28 height 28
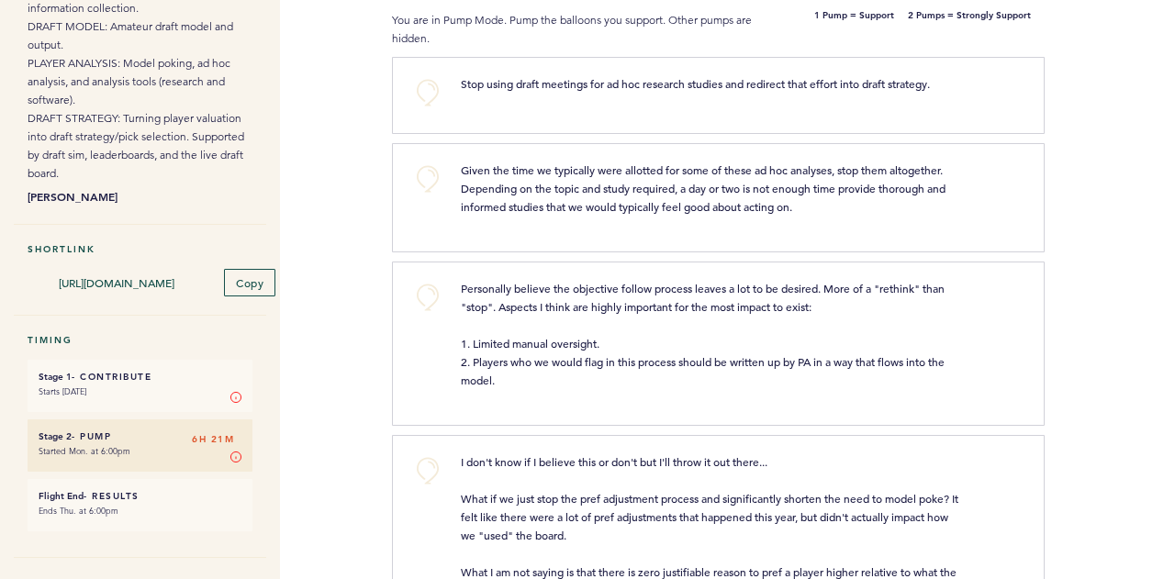
scroll to position [275, 0]
click at [423, 179] on button "+0" at bounding box center [427, 178] width 37 height 37
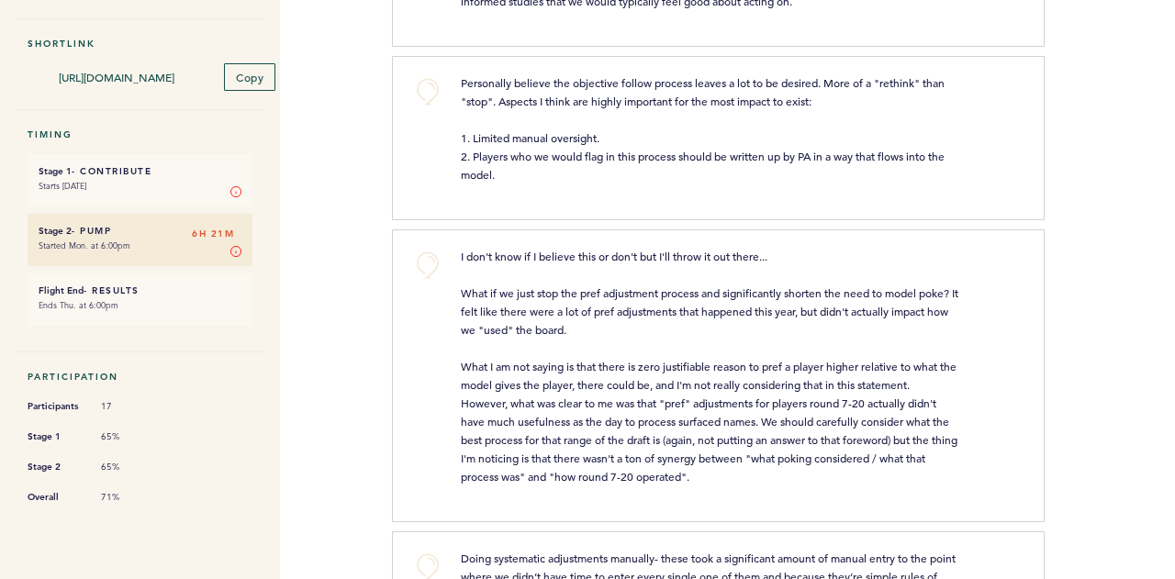
scroll to position [481, 0]
click at [607, 210] on div "+0 Personally believe the objective follow process leaves a lot to be desired. …" at bounding box center [718, 137] width 652 height 164
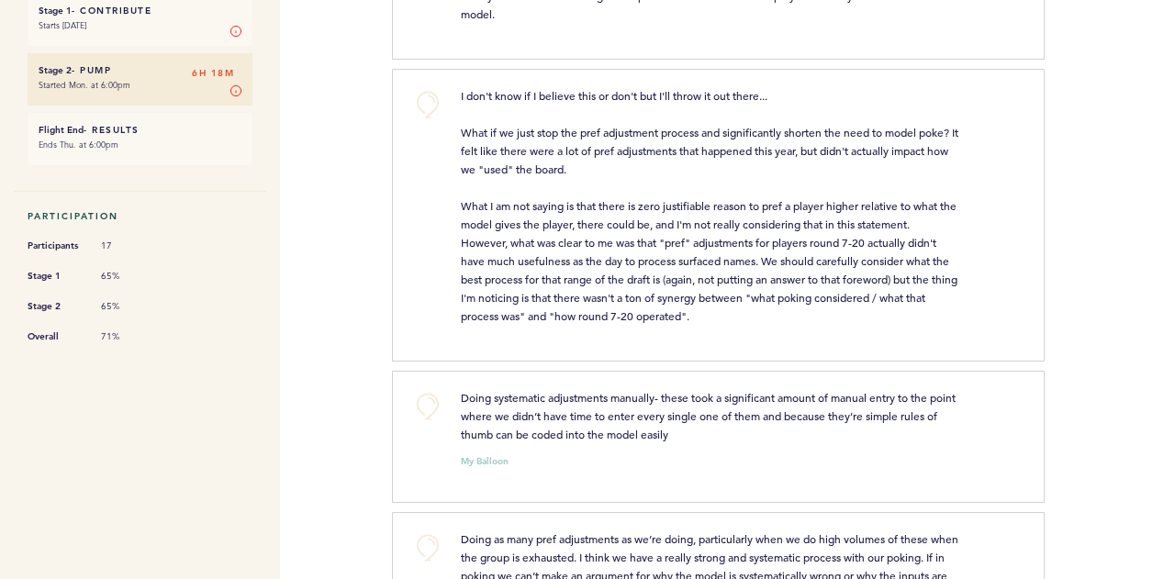
scroll to position [604, 0]
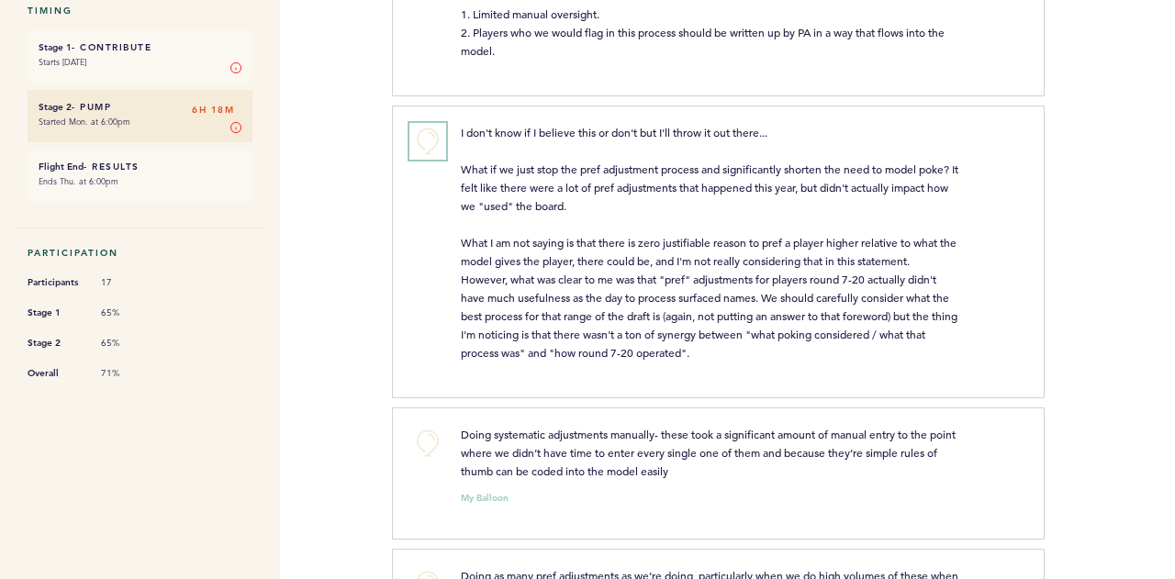
click at [431, 135] on button "+0" at bounding box center [427, 141] width 37 height 37
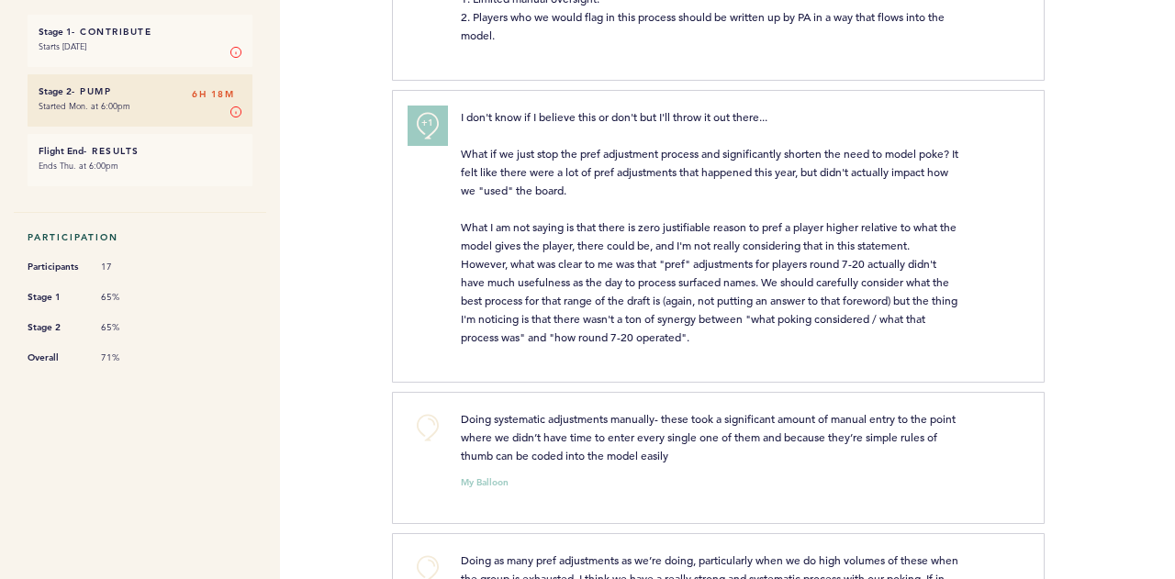
scroll to position [614, 0]
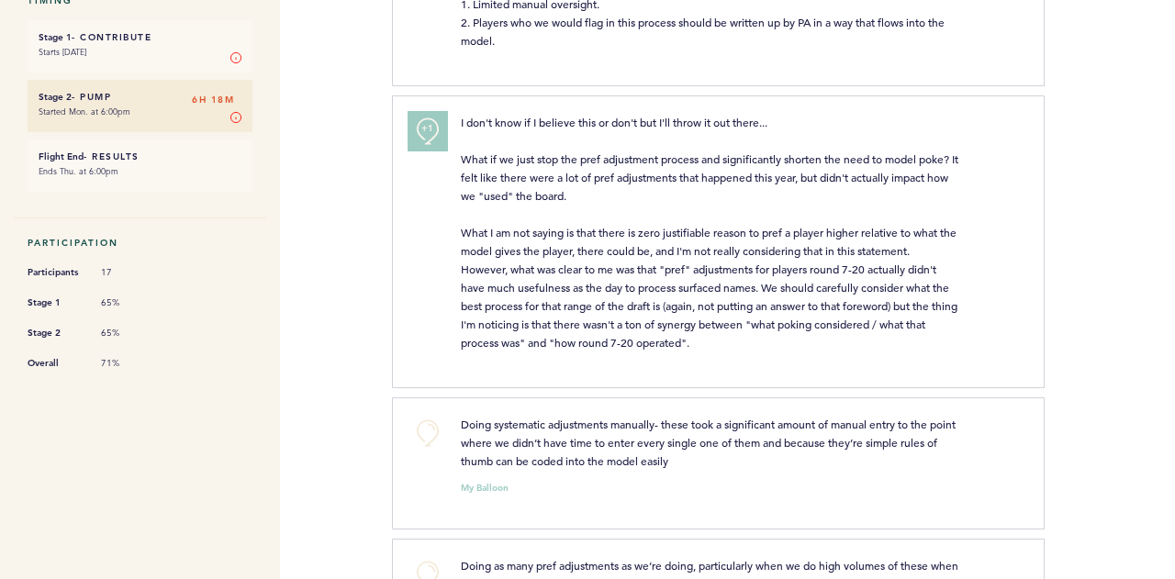
click at [433, 126] on span "+1" at bounding box center [427, 128] width 13 height 18
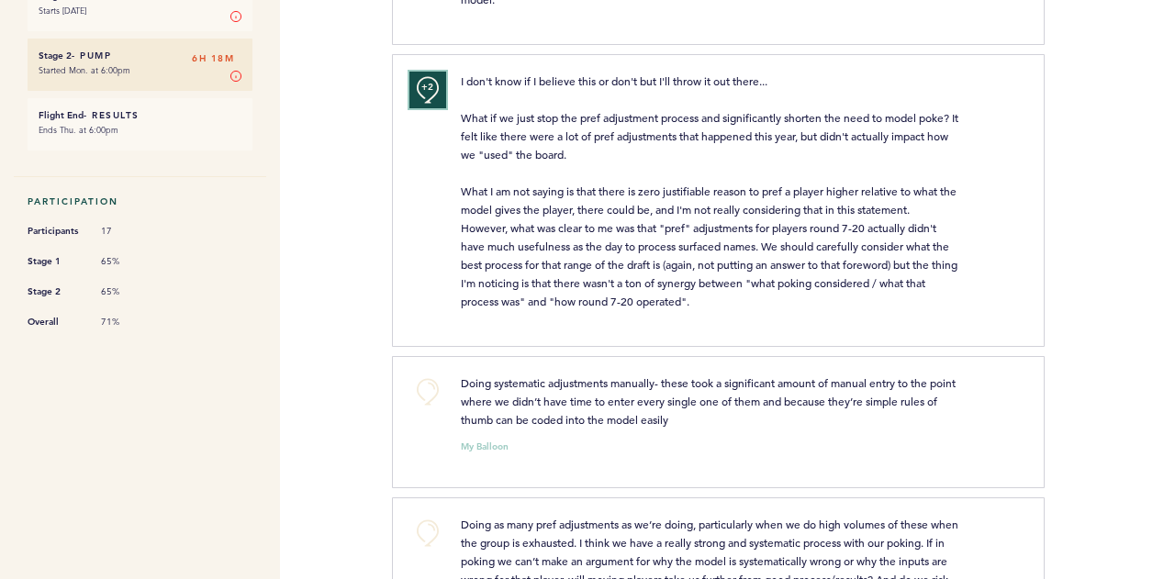
scroll to position [656, 0]
click at [429, 384] on button "+0" at bounding box center [427, 391] width 37 height 37
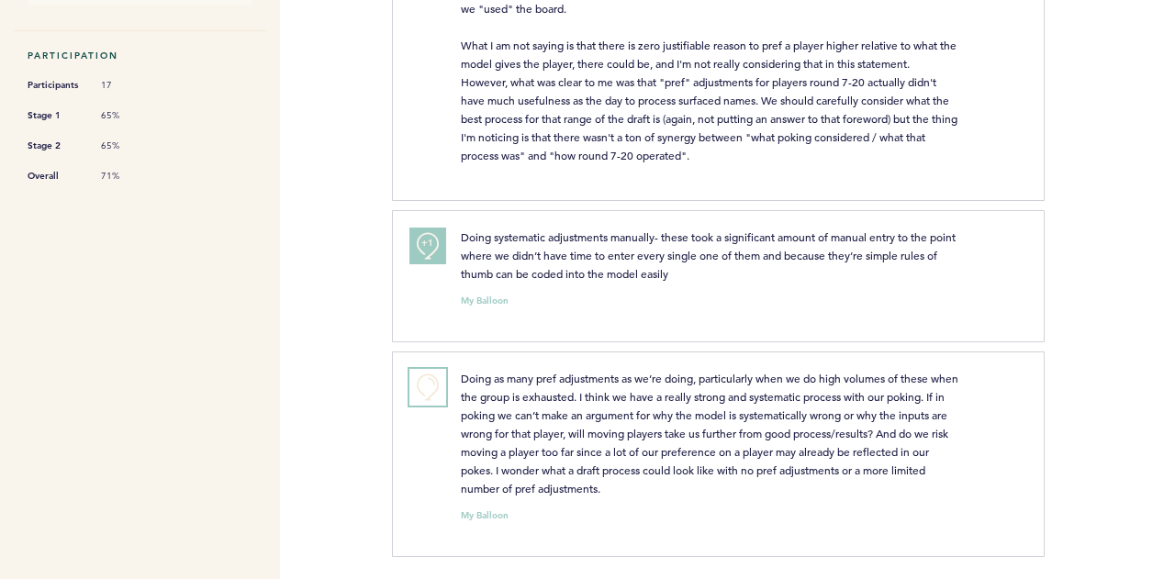
click at [424, 384] on button "+0" at bounding box center [427, 387] width 37 height 37
click at [424, 384] on span "+1" at bounding box center [427, 384] width 13 height 18
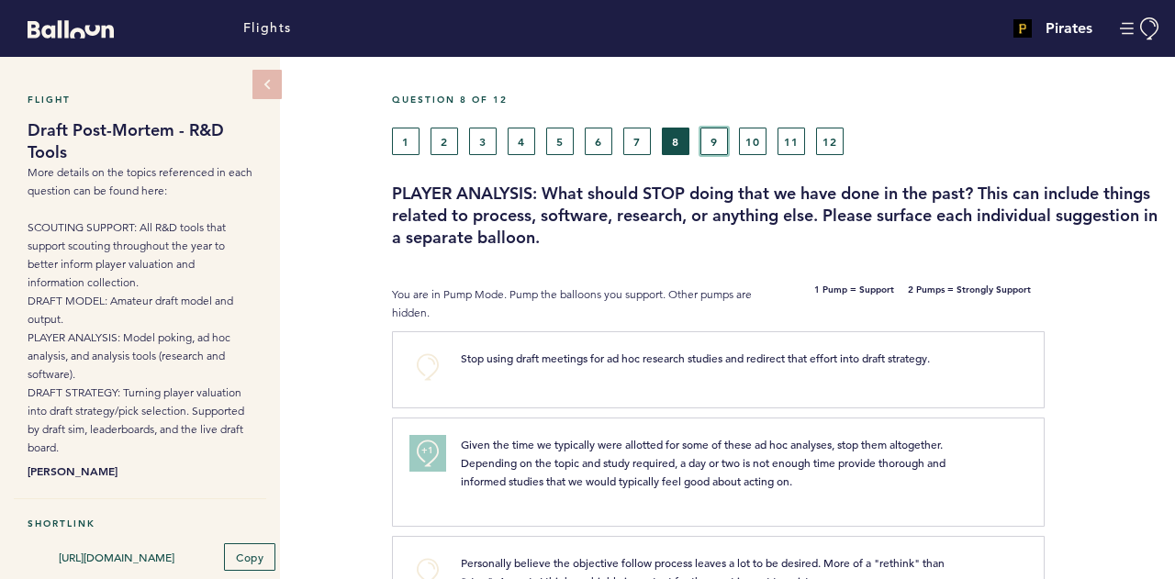
click at [708, 129] on button "9" at bounding box center [714, 142] width 28 height 28
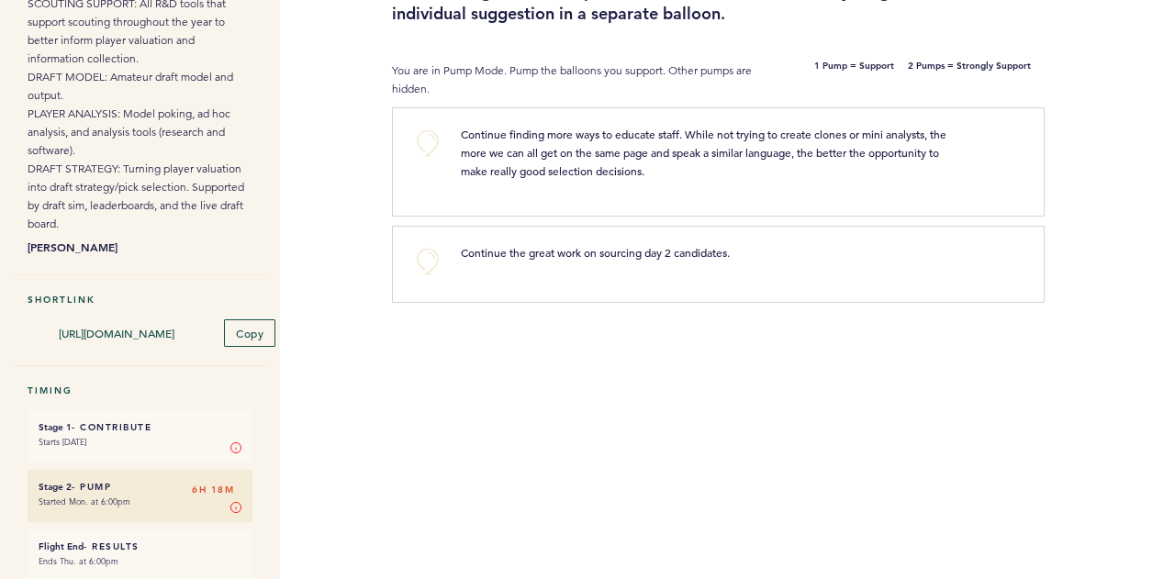
scroll to position [81, 0]
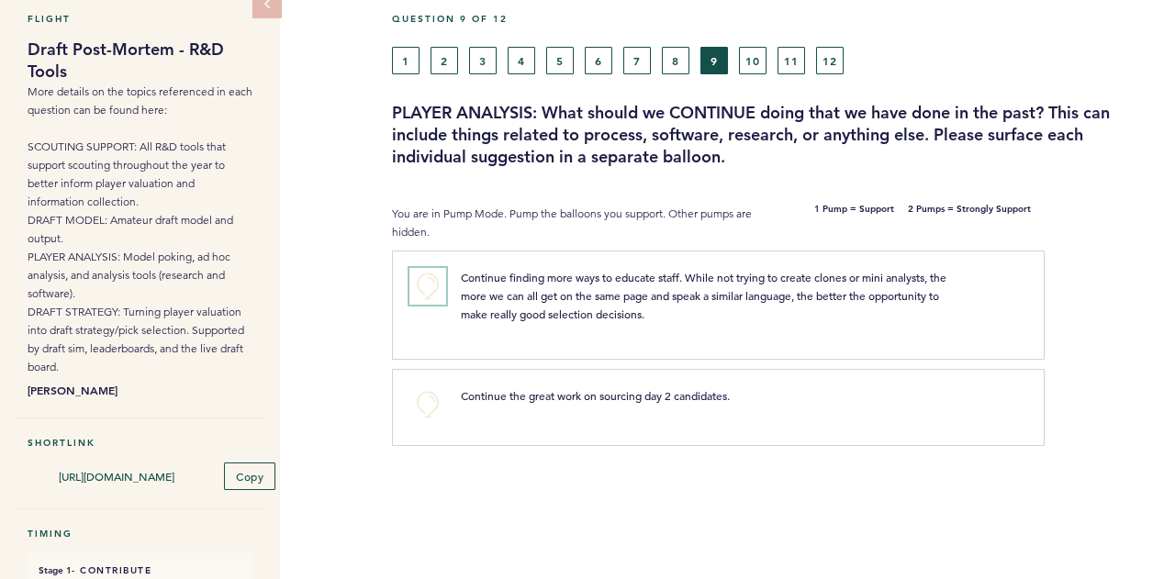
click at [426, 282] on button "+0" at bounding box center [427, 286] width 37 height 37
click at [750, 54] on button "10" at bounding box center [753, 61] width 28 height 28
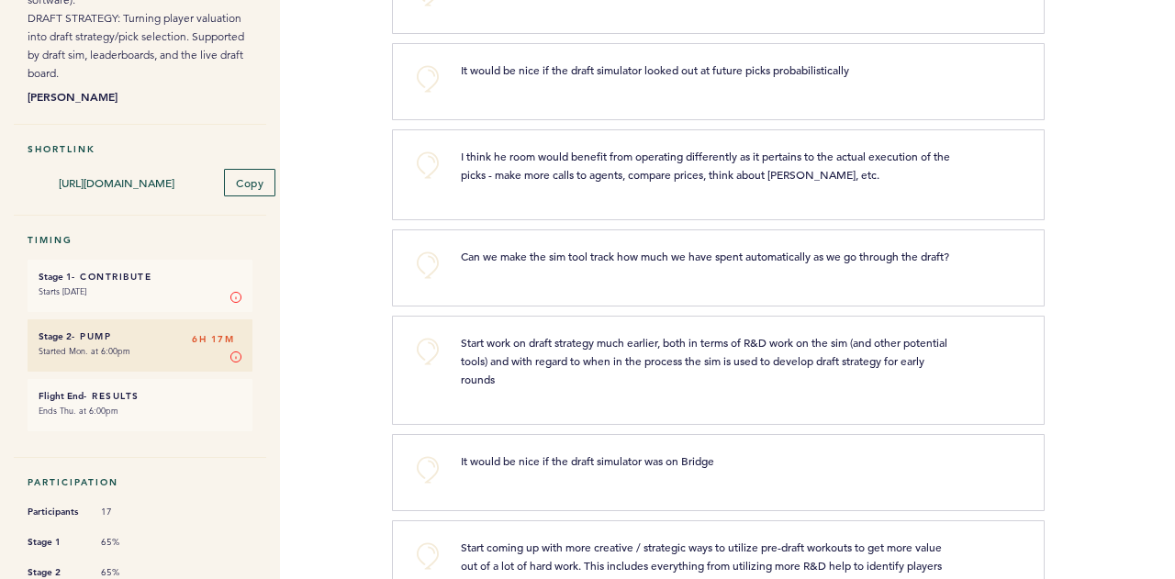
scroll to position [338, 0]
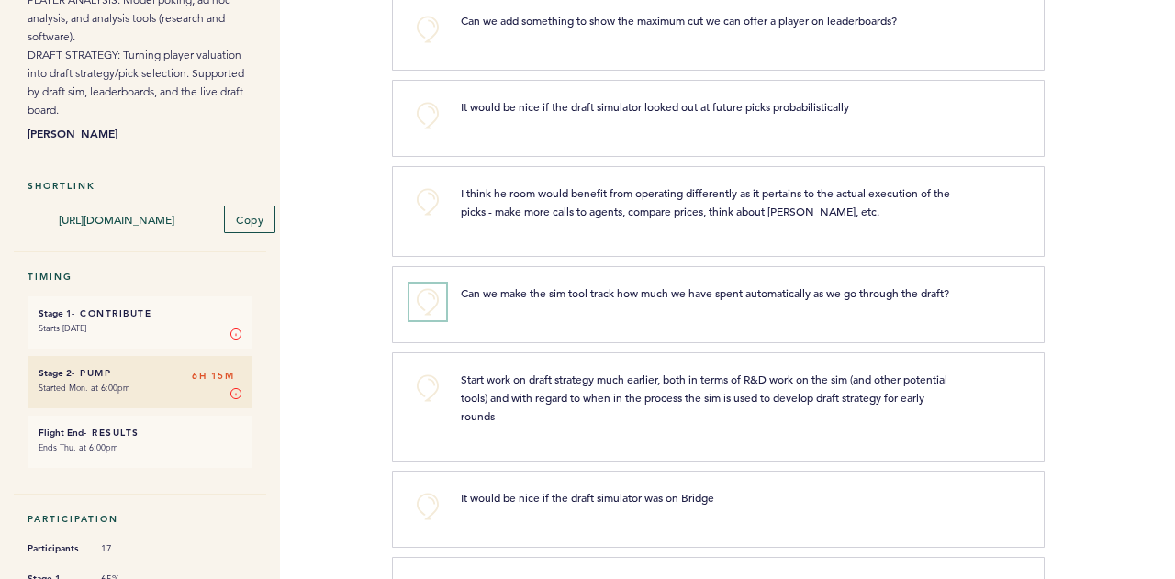
click at [440, 302] on button "+0" at bounding box center [427, 302] width 37 height 37
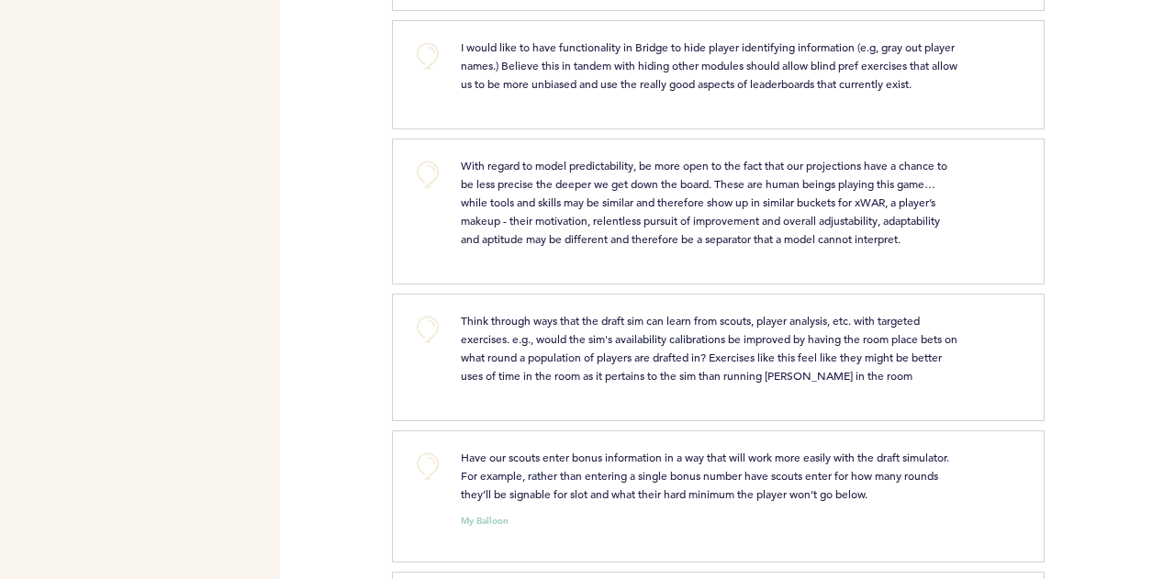
scroll to position [1173, 0]
click at [429, 36] on button "+0" at bounding box center [427, 54] width 37 height 37
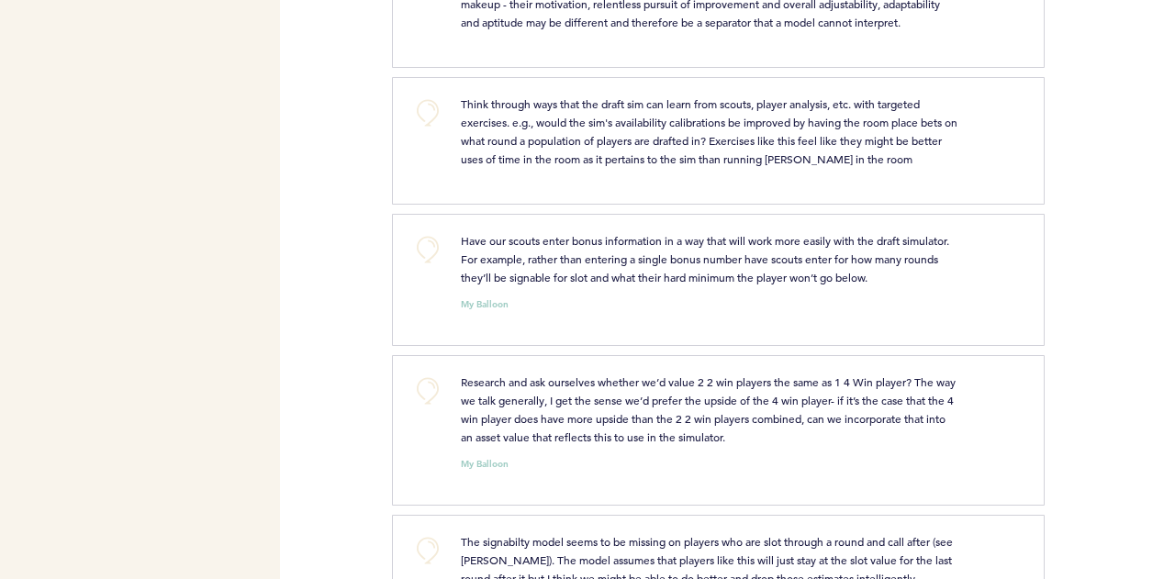
scroll to position [1424, 0]
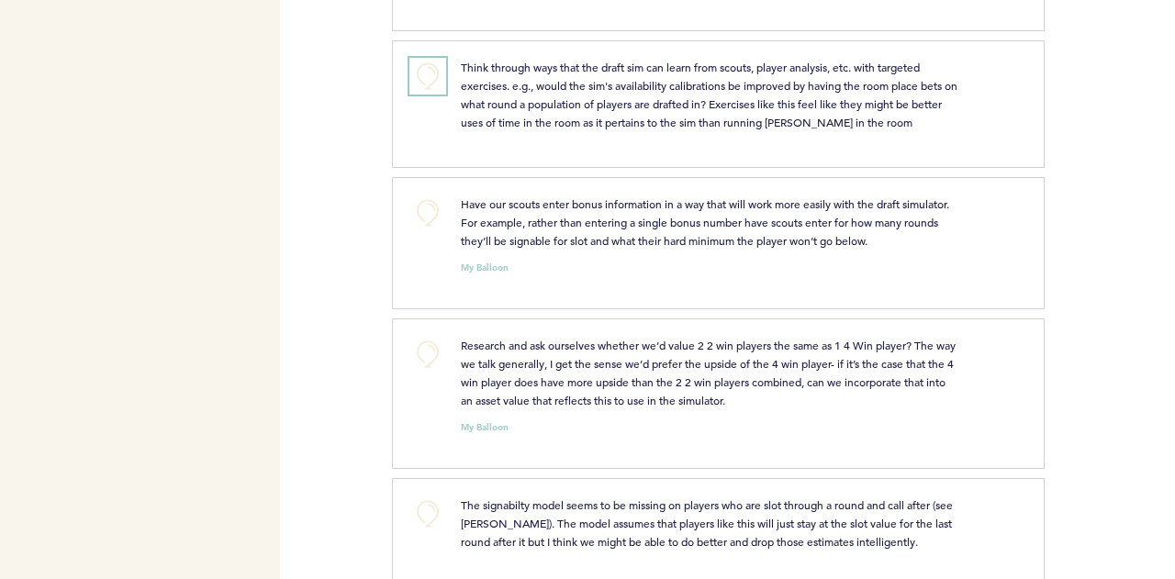
click at [433, 65] on button "+0" at bounding box center [427, 76] width 37 height 37
click at [430, 208] on button "+0" at bounding box center [427, 213] width 37 height 37
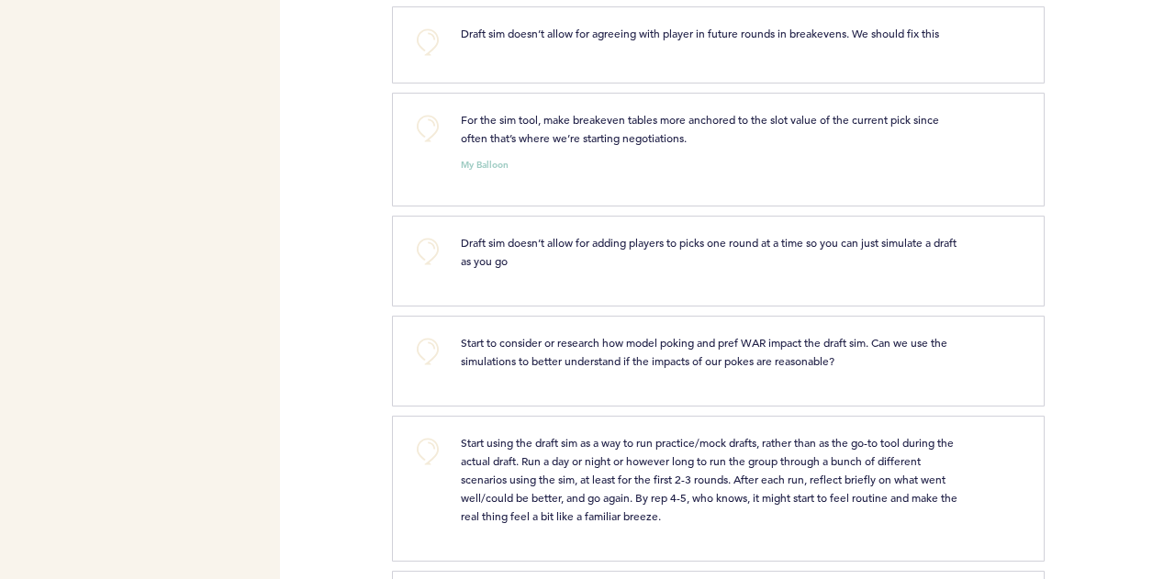
scroll to position [1965, 0]
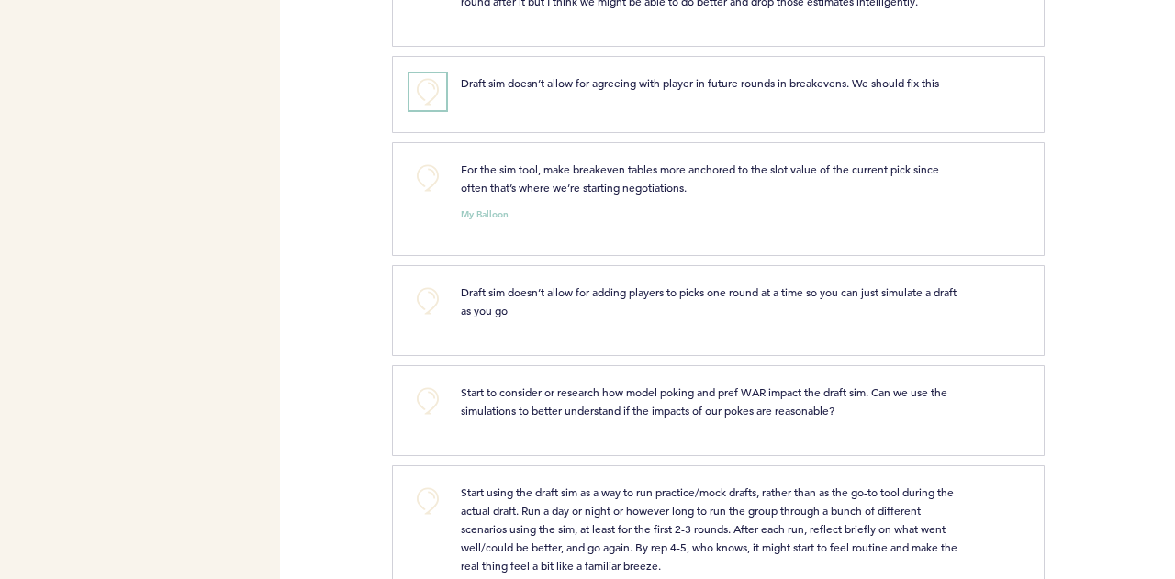
click at [421, 78] on button "+0" at bounding box center [427, 91] width 37 height 37
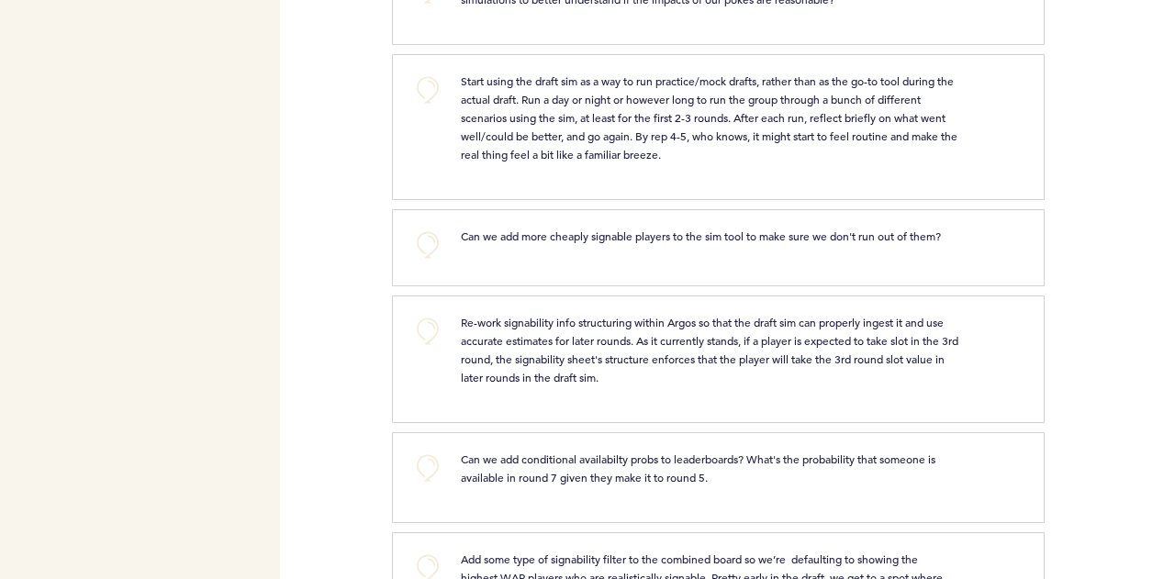
scroll to position [2382, 0]
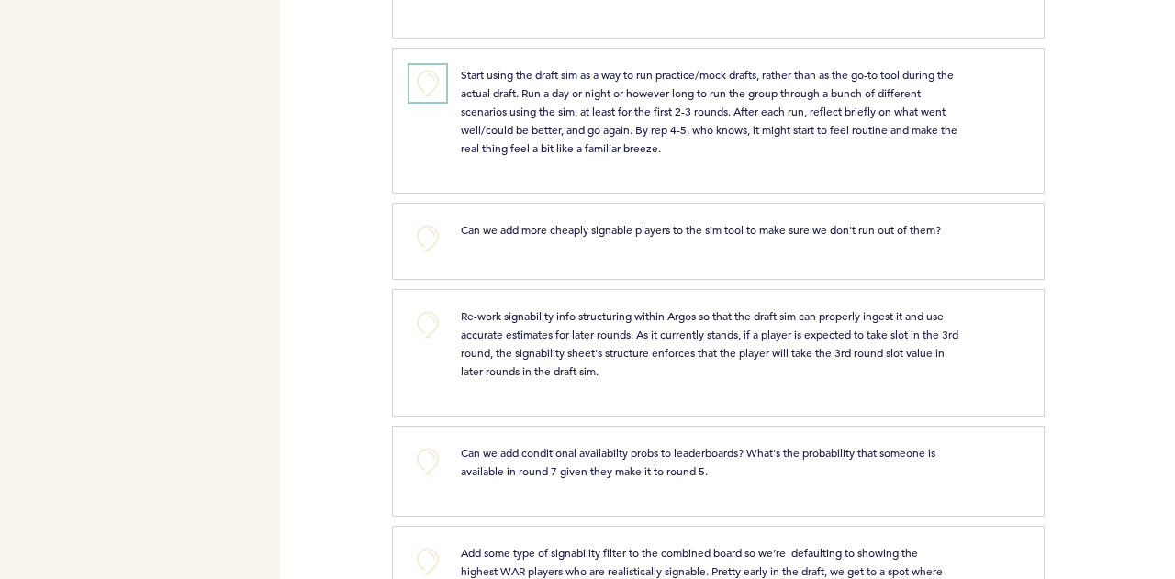
click at [437, 65] on button "+0" at bounding box center [427, 83] width 37 height 37
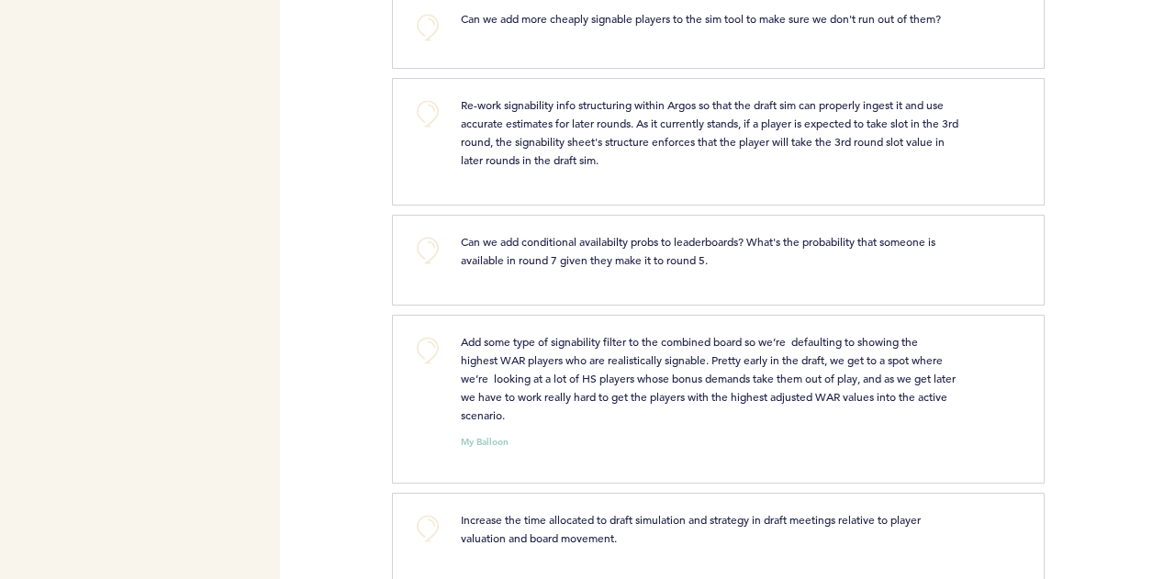
scroll to position [2609, 0]
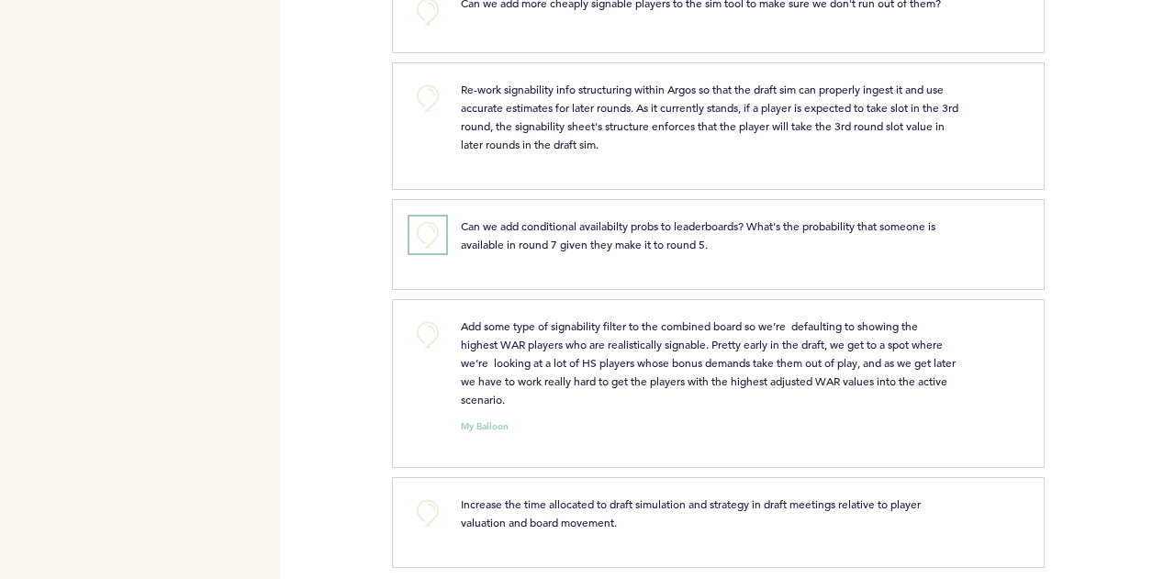
click at [429, 225] on button "+0" at bounding box center [427, 235] width 37 height 37
click at [428, 223] on span "+1" at bounding box center [427, 232] width 13 height 18
click at [431, 324] on button "+0" at bounding box center [427, 335] width 37 height 37
click at [420, 505] on button "+0" at bounding box center [427, 513] width 37 height 37
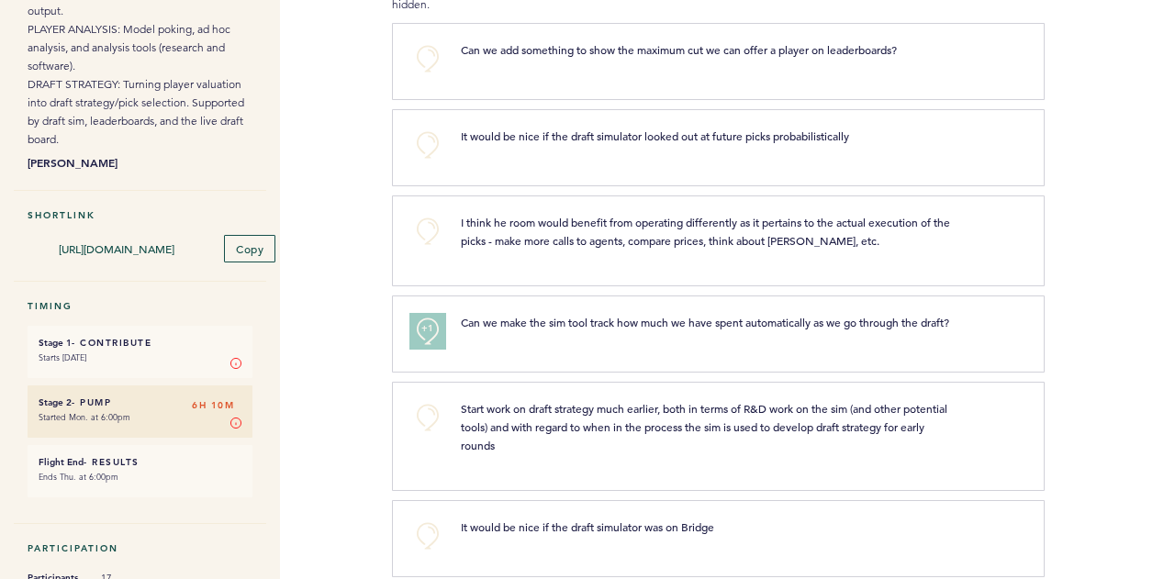
scroll to position [0, 0]
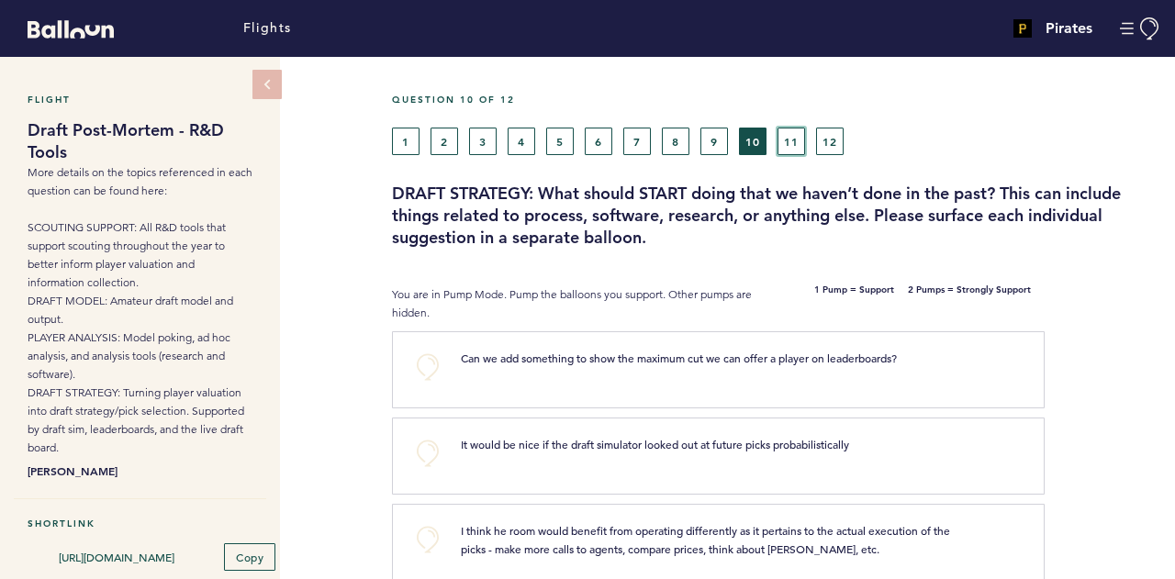
click at [783, 146] on button "11" at bounding box center [791, 142] width 28 height 28
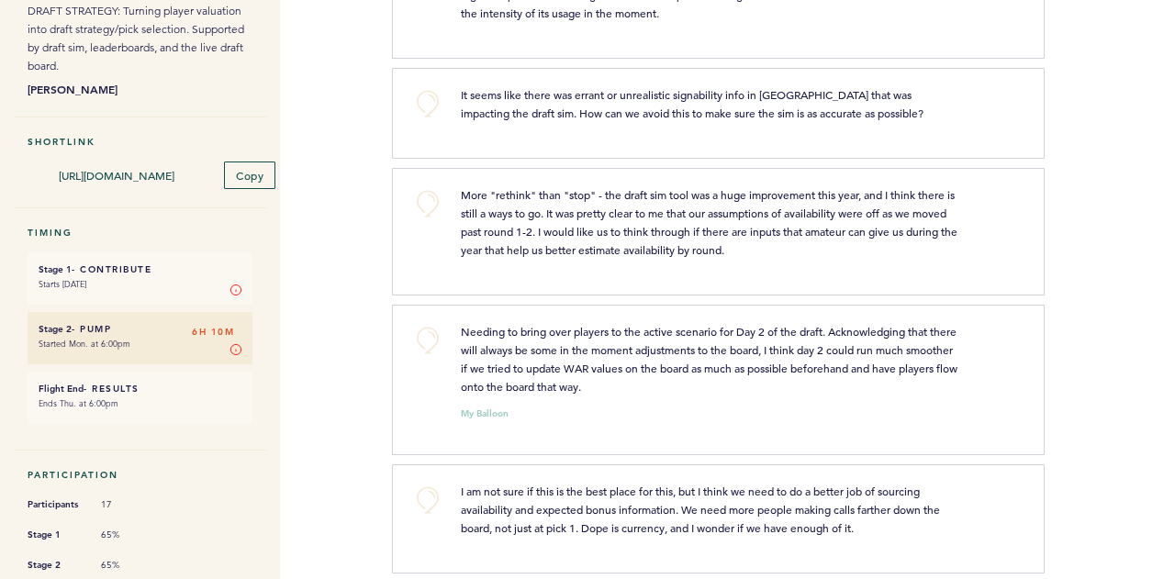
scroll to position [384, 0]
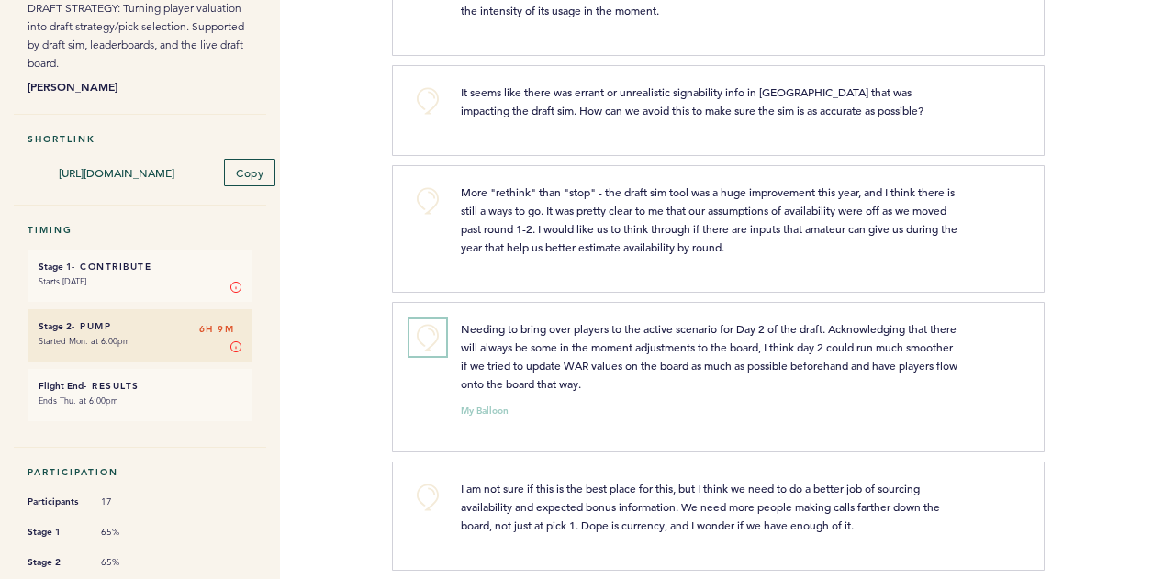
click at [443, 329] on button "+0" at bounding box center [427, 337] width 37 height 37
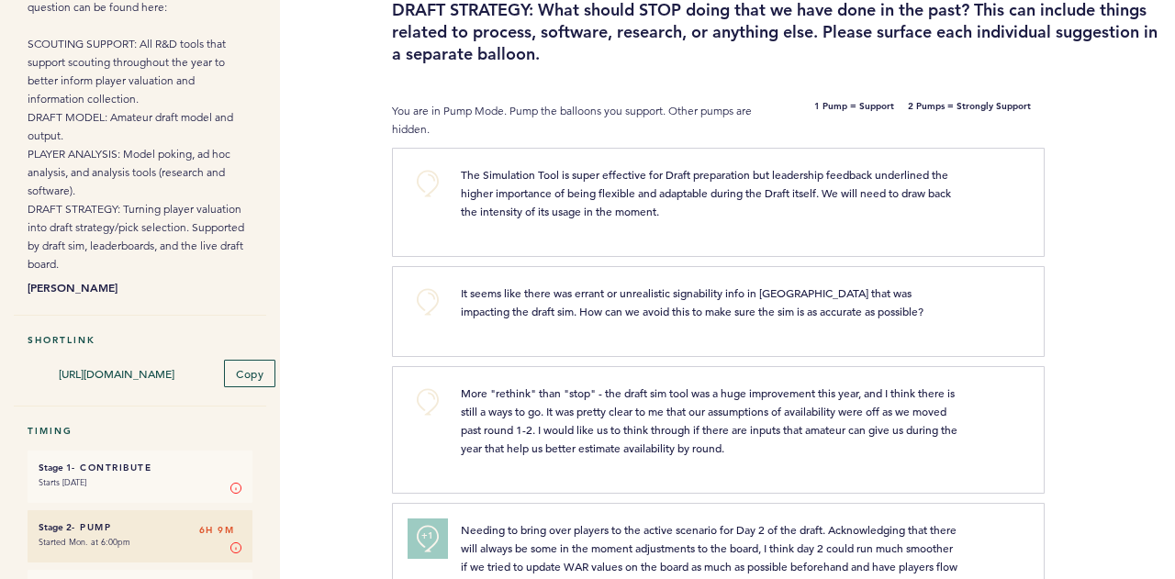
scroll to position [0, 0]
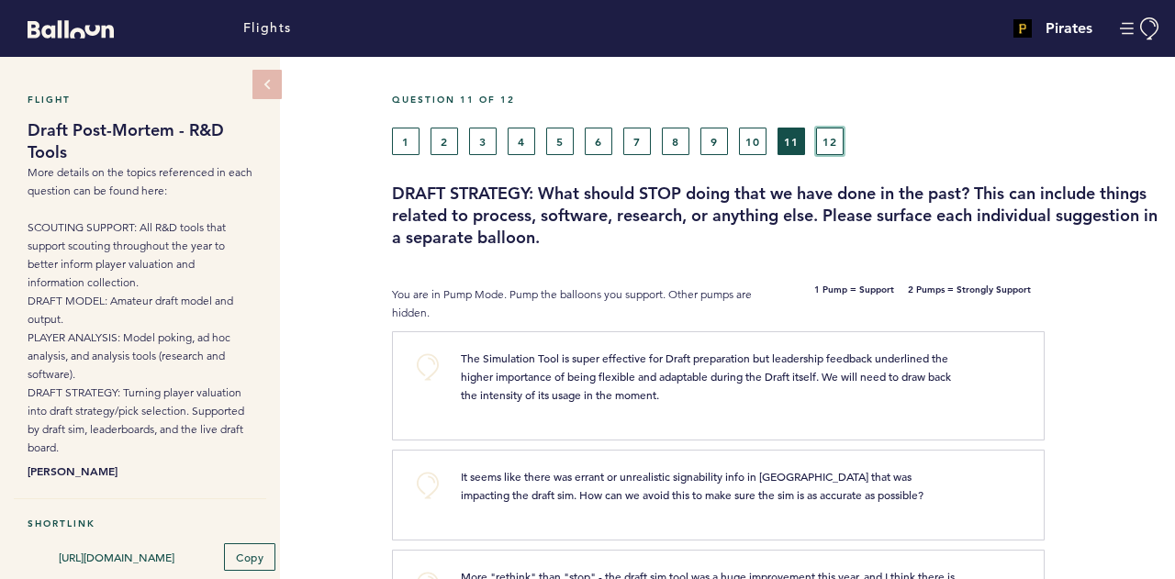
click at [830, 144] on button "12" at bounding box center [830, 142] width 28 height 28
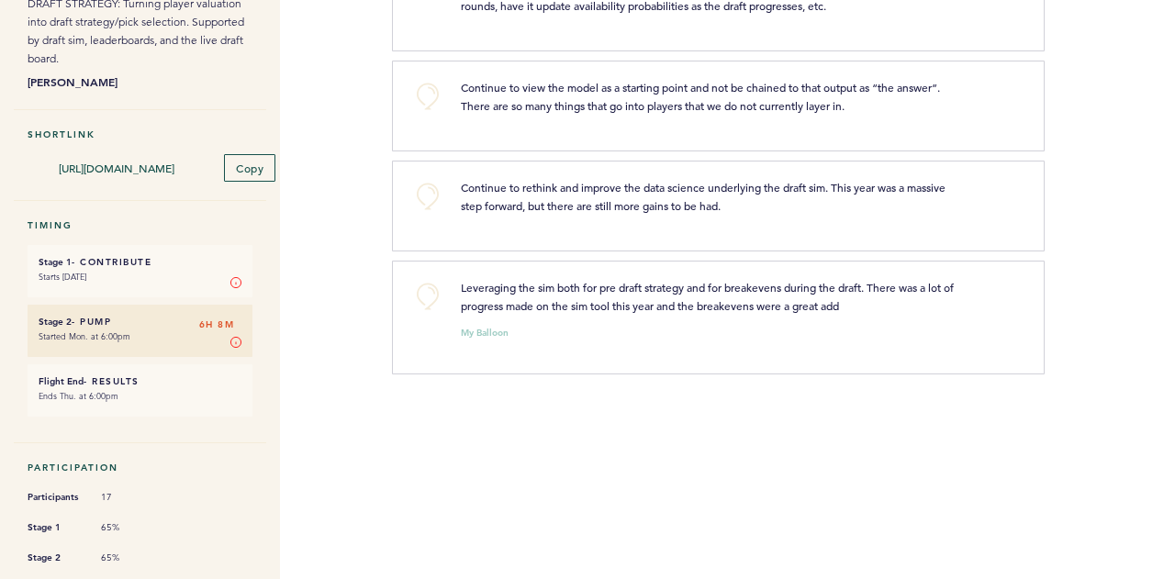
scroll to position [391, 0]
click at [430, 214] on div "+0" at bounding box center [421, 201] width 52 height 50
click at [428, 210] on div "+0" at bounding box center [421, 201] width 52 height 50
click at [420, 205] on button "+0" at bounding box center [427, 194] width 37 height 37
click at [439, 299] on button "+0" at bounding box center [427, 294] width 37 height 37
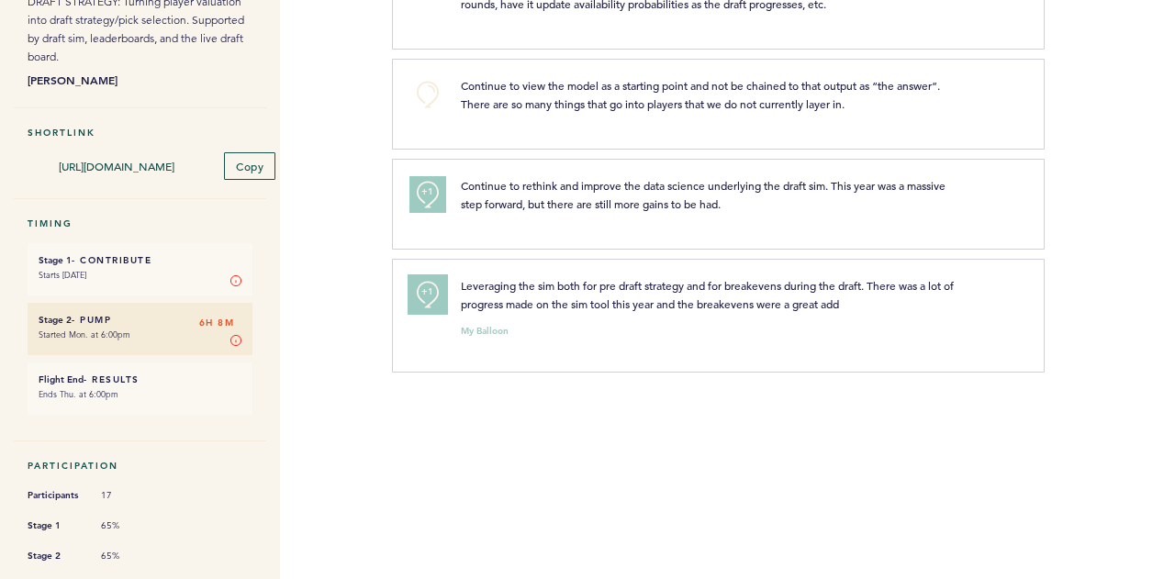
scroll to position [454, 0]
